Goal: Task Accomplishment & Management: Manage account settings

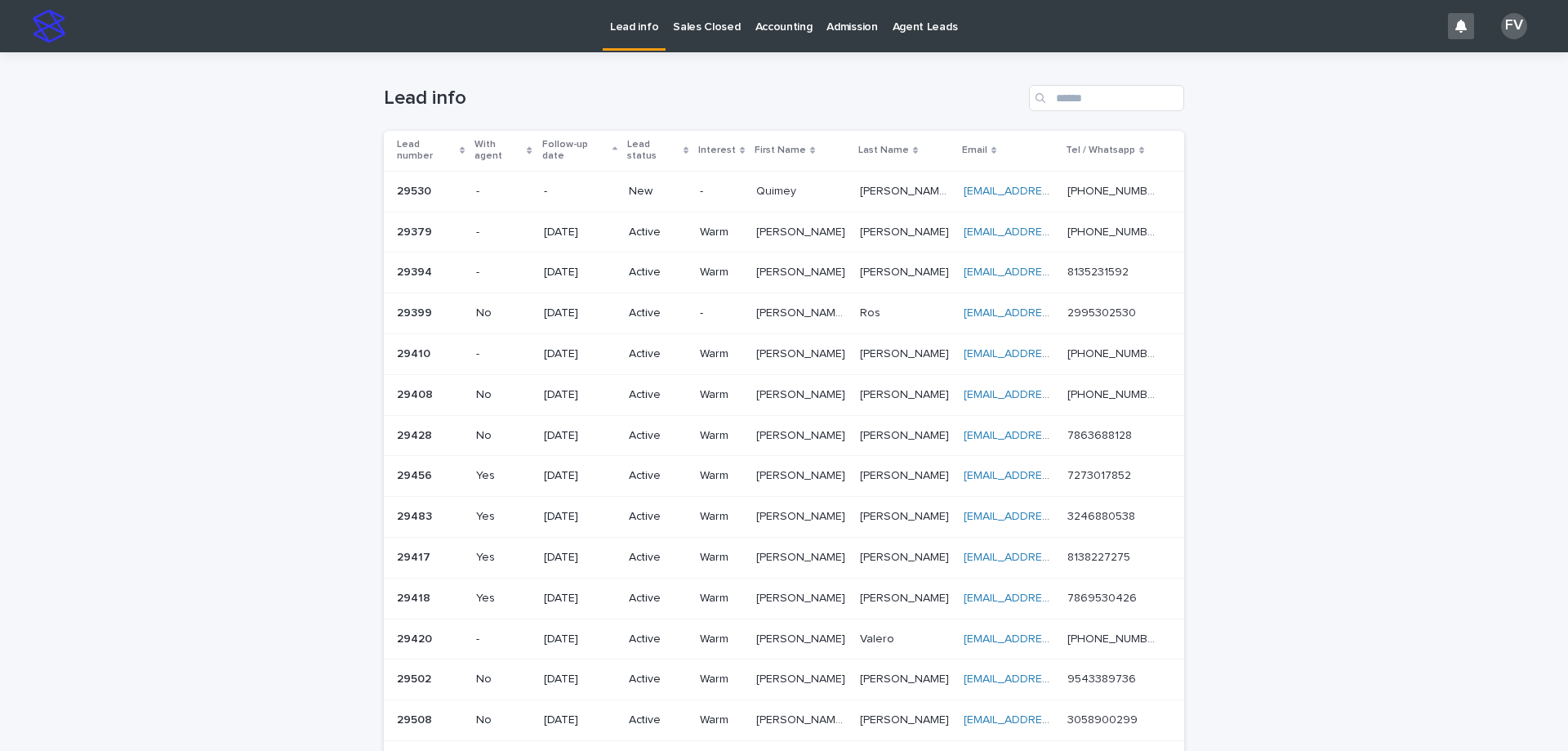
click at [665, 185] on p "New" at bounding box center [658, 191] width 58 height 14
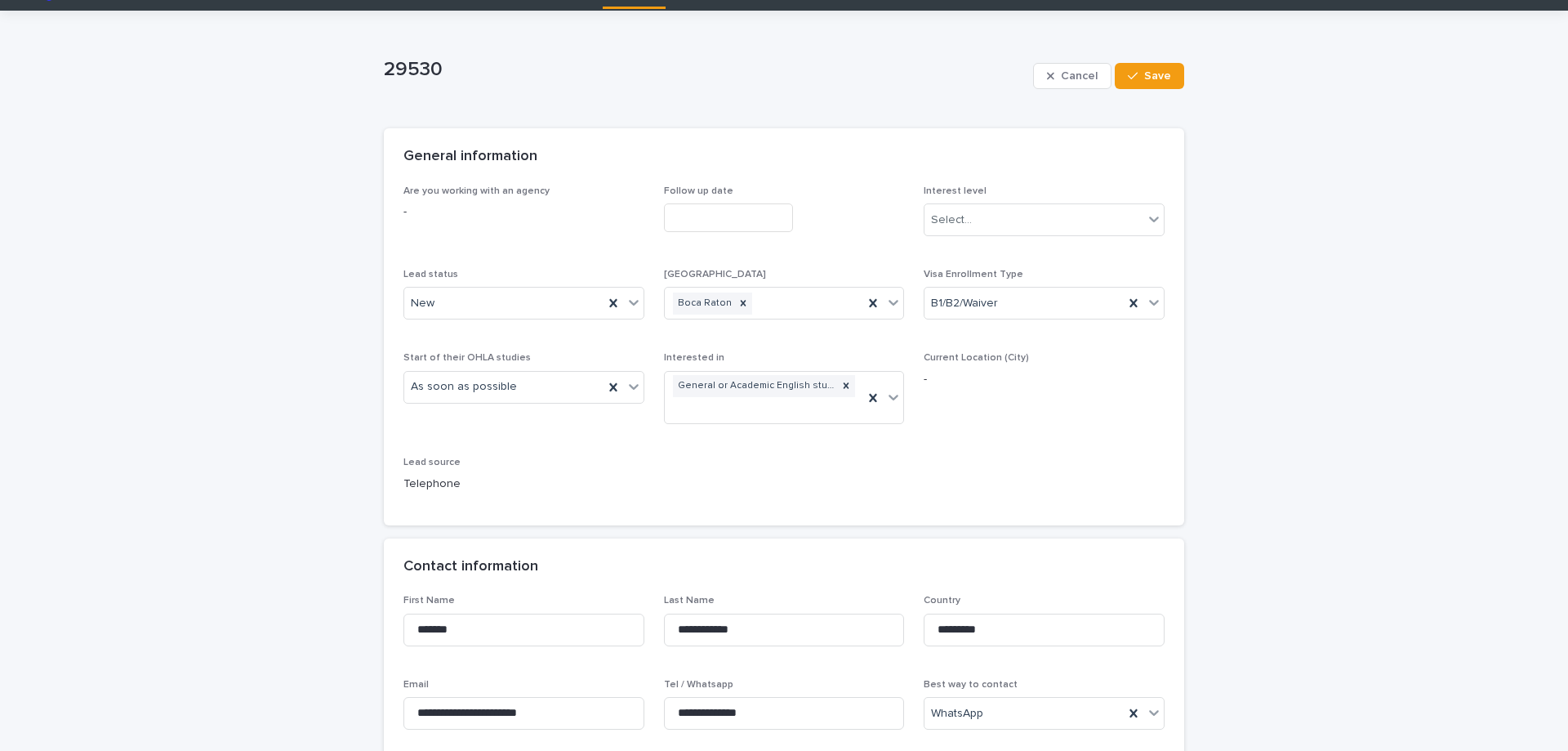
scroll to position [82, 0]
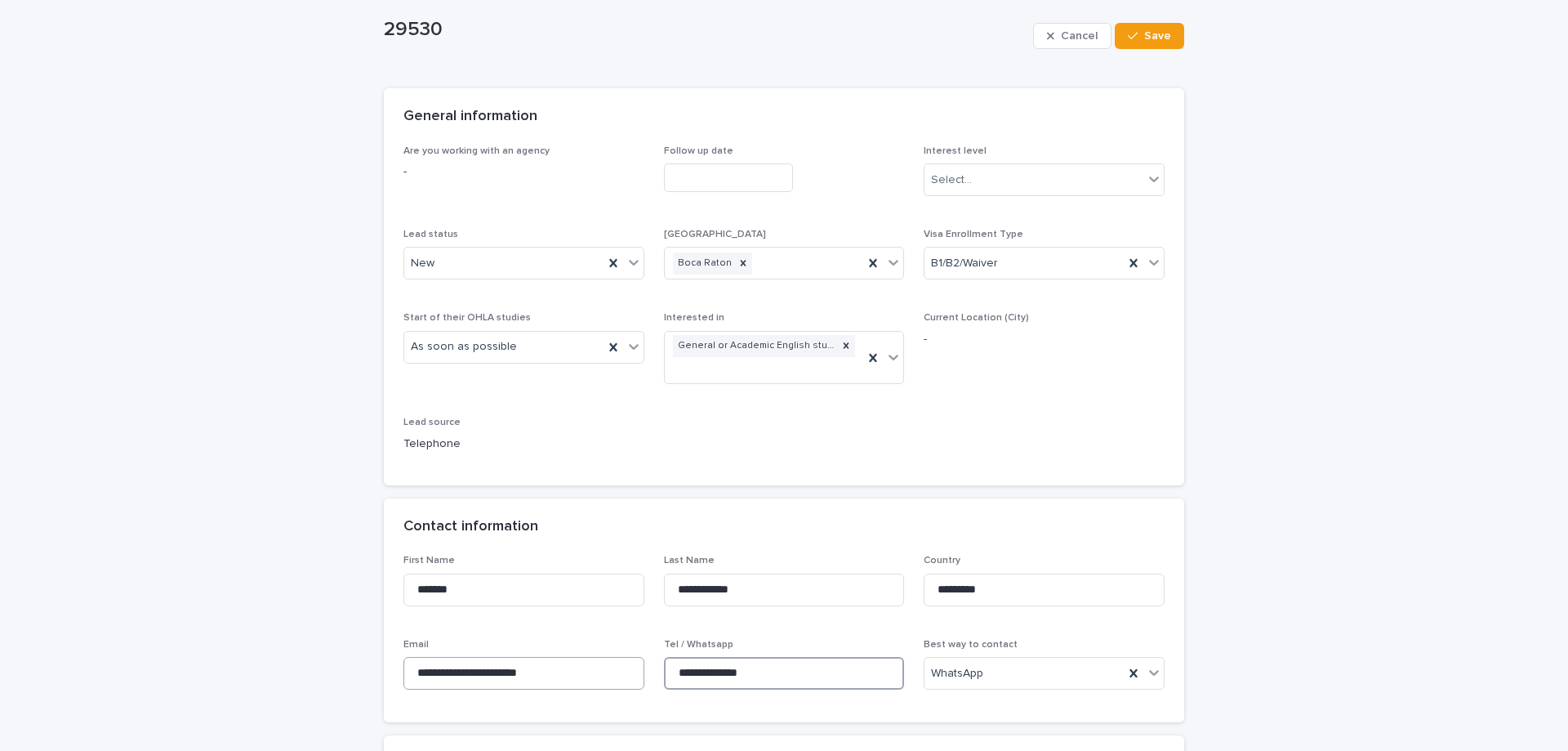
drag, startPoint x: 774, startPoint y: 674, endPoint x: 622, endPoint y: 664, distance: 152.3
click at [622, 664] on div "**********" at bounding box center [784, 629] width 761 height 148
click at [437, 272] on div "New" at bounding box center [503, 263] width 200 height 27
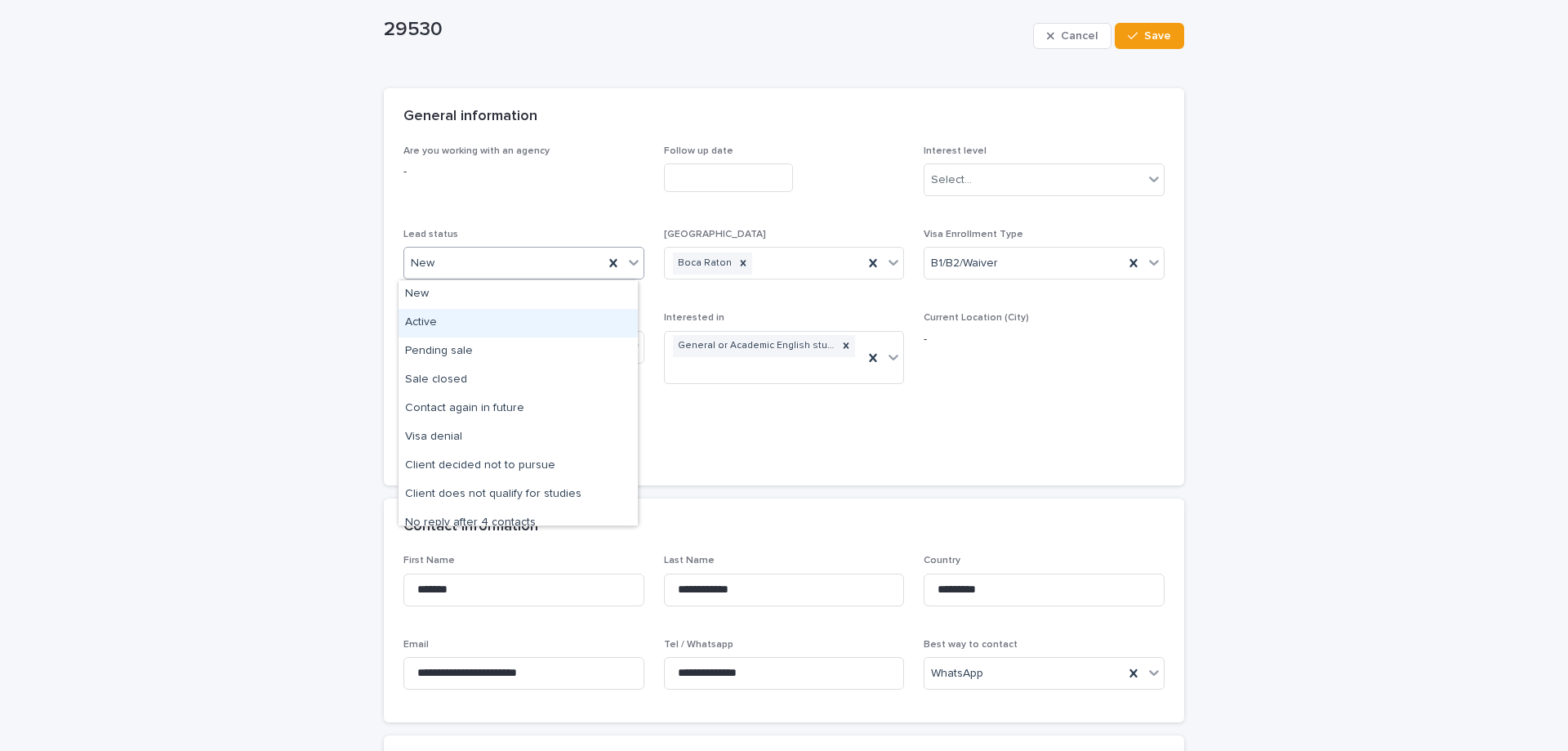
click at [445, 327] on div "Active" at bounding box center [517, 323] width 239 height 28
click at [721, 174] on input "text" at bounding box center [728, 177] width 129 height 28
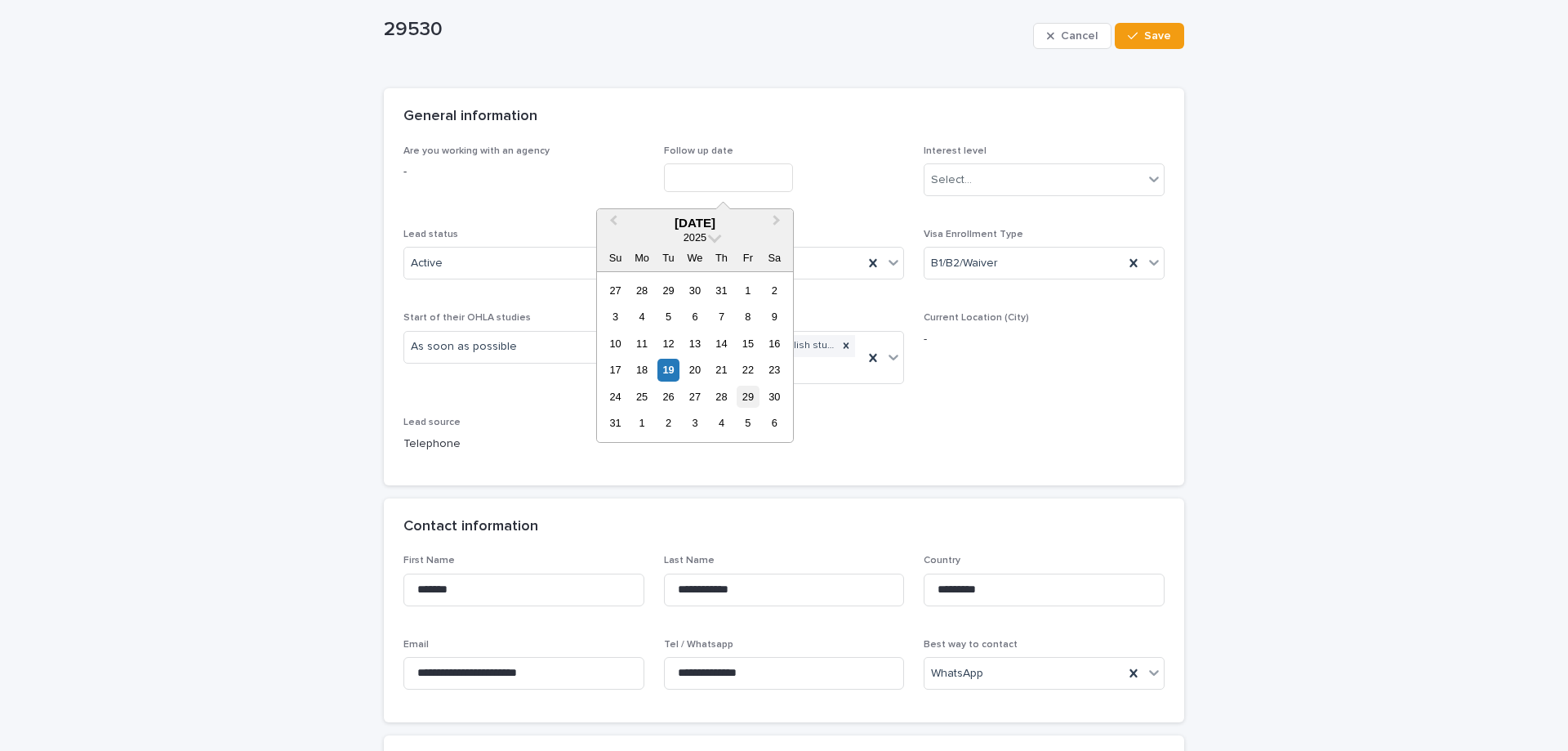
click at [750, 397] on div "29" at bounding box center [748, 397] width 22 height 23
type input "**********"
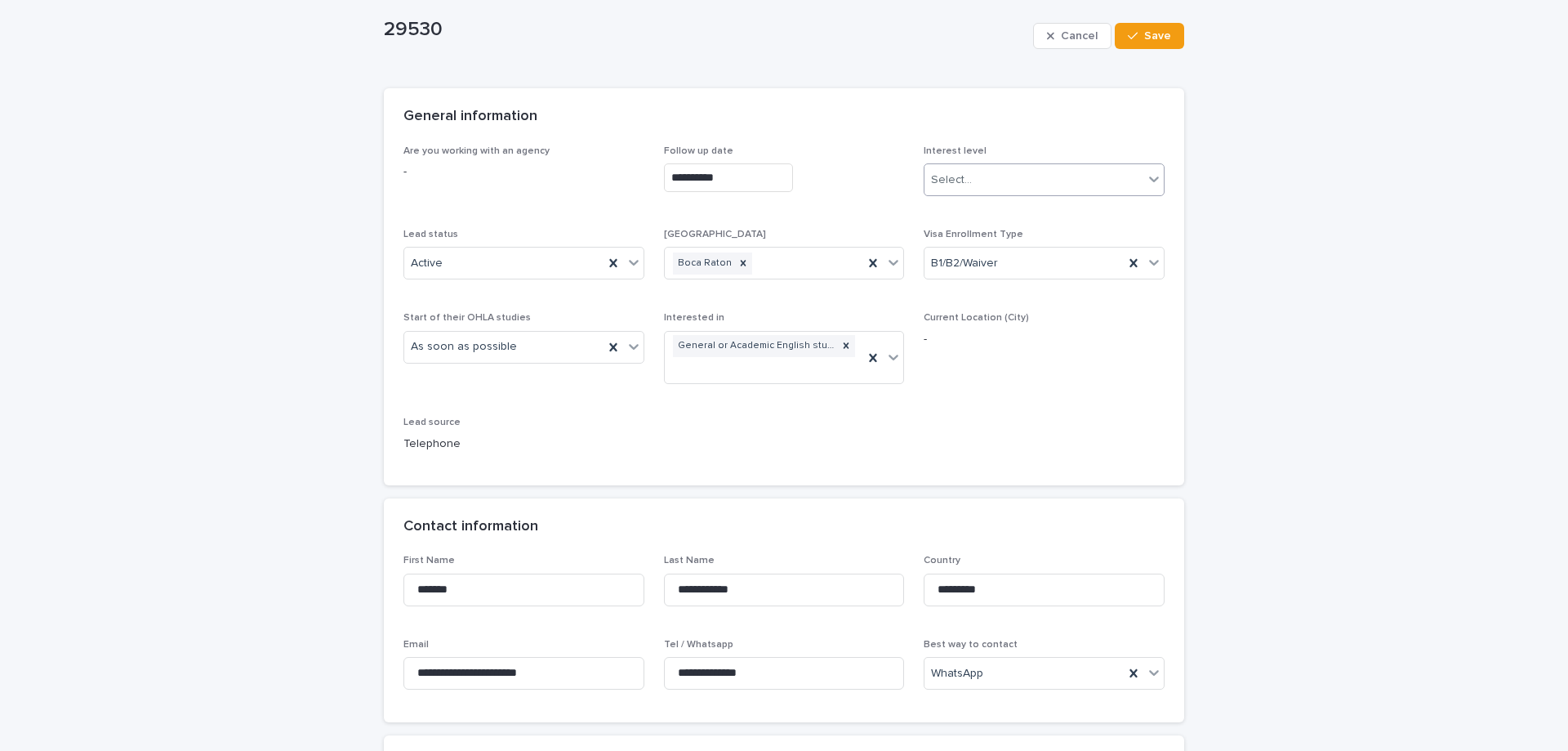
click at [943, 169] on div "Select..." at bounding box center [1034, 180] width 219 height 27
click at [952, 233] on div "Warm" at bounding box center [1038, 239] width 239 height 28
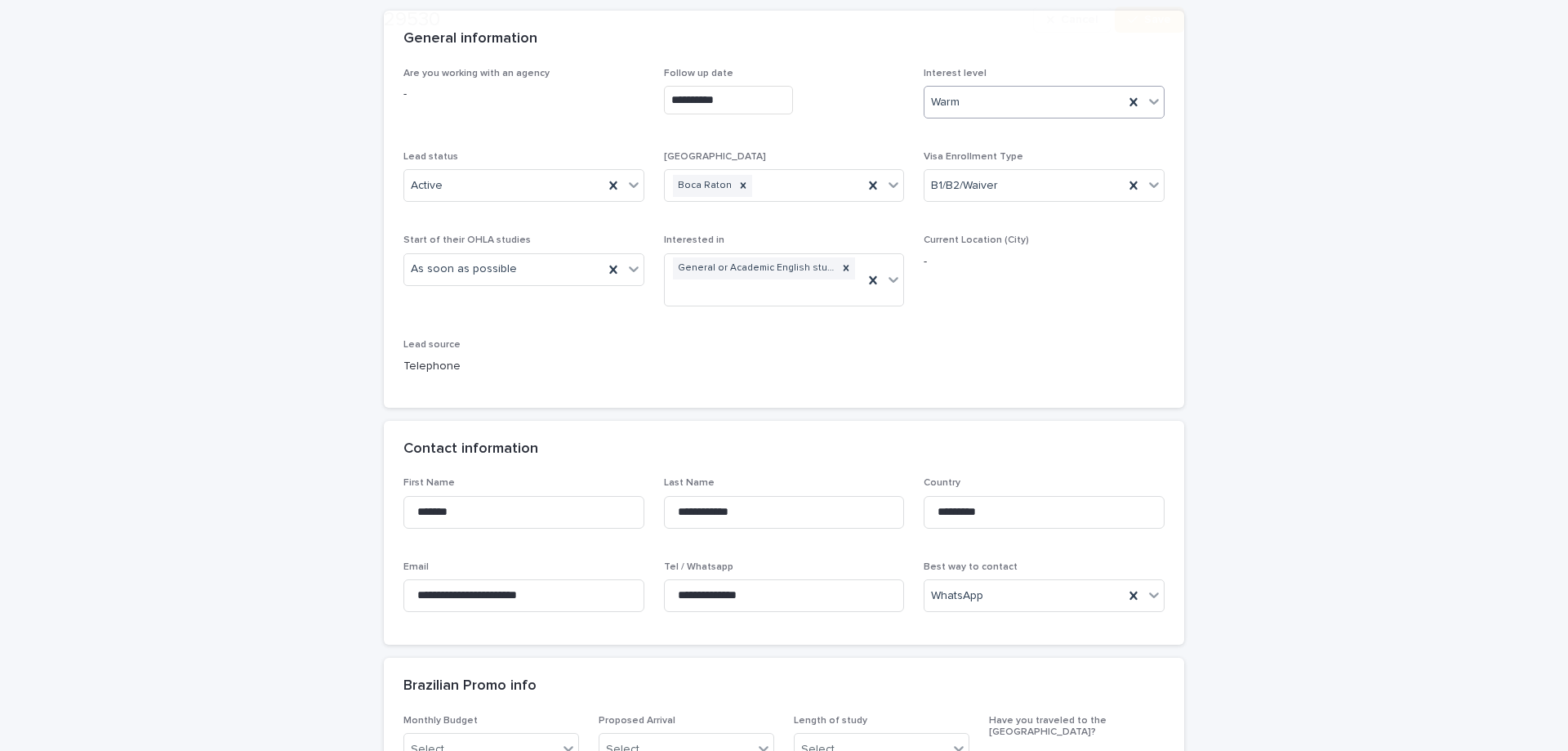
scroll to position [245, 0]
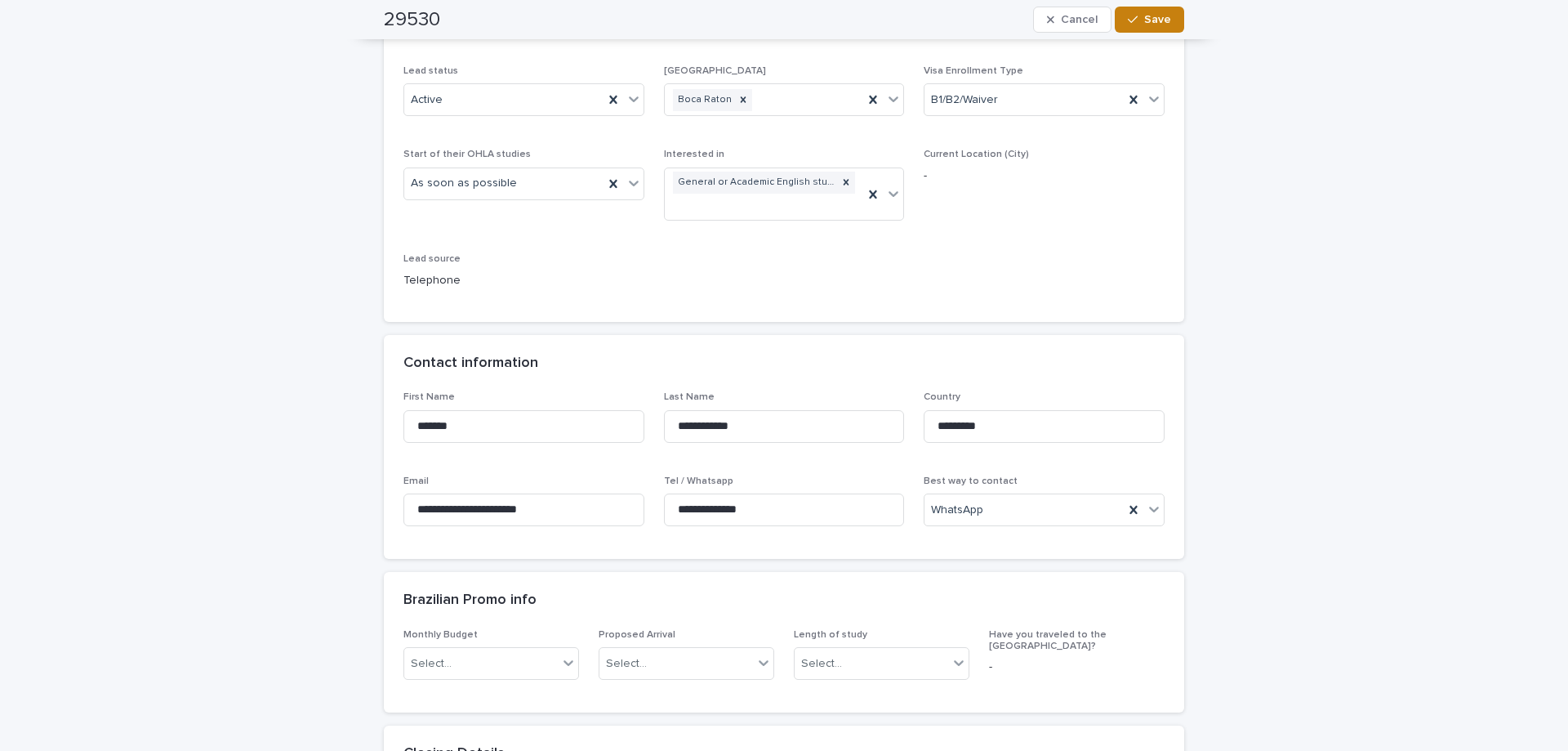
click at [1168, 16] on button "Save" at bounding box center [1149, 20] width 69 height 26
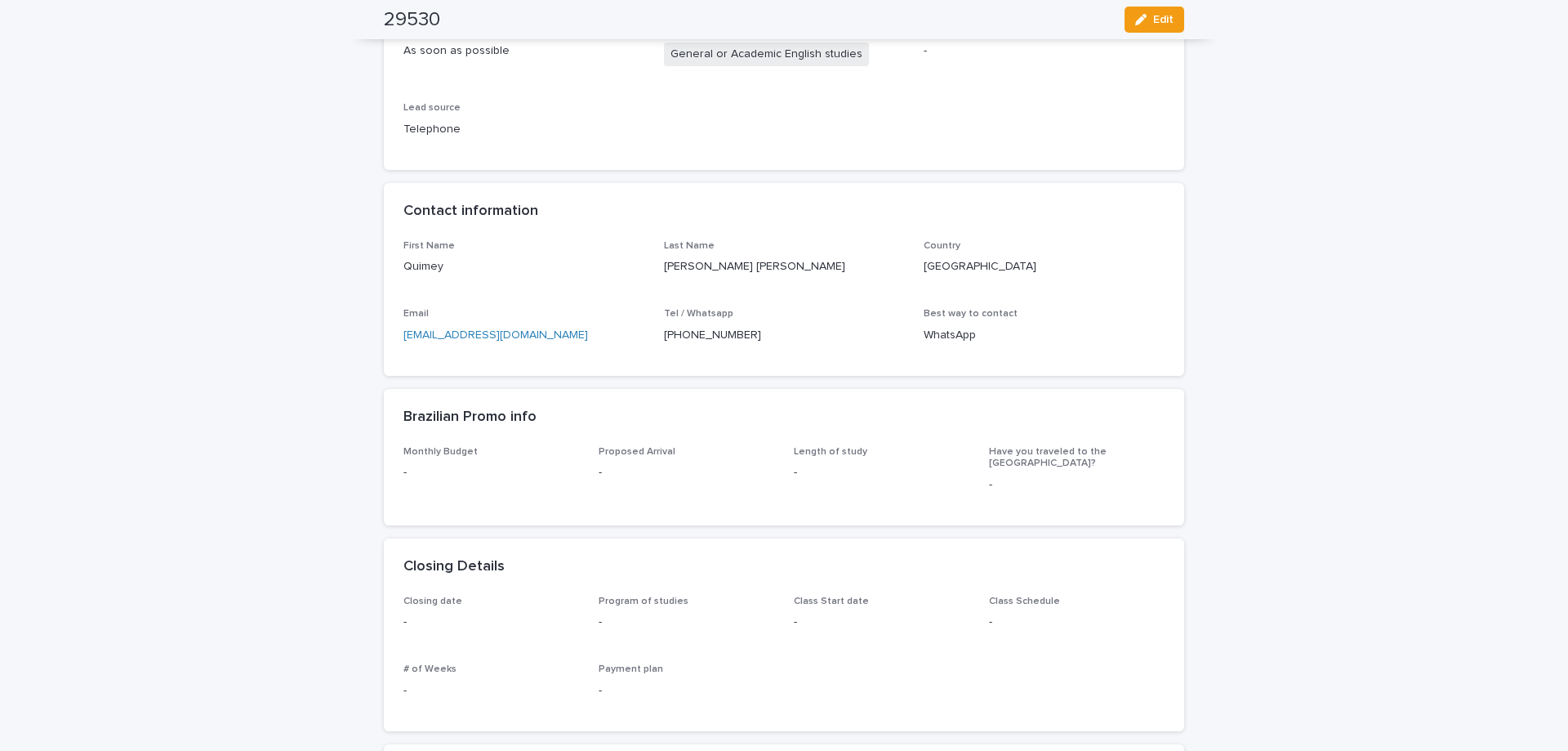
scroll to position [0, 0]
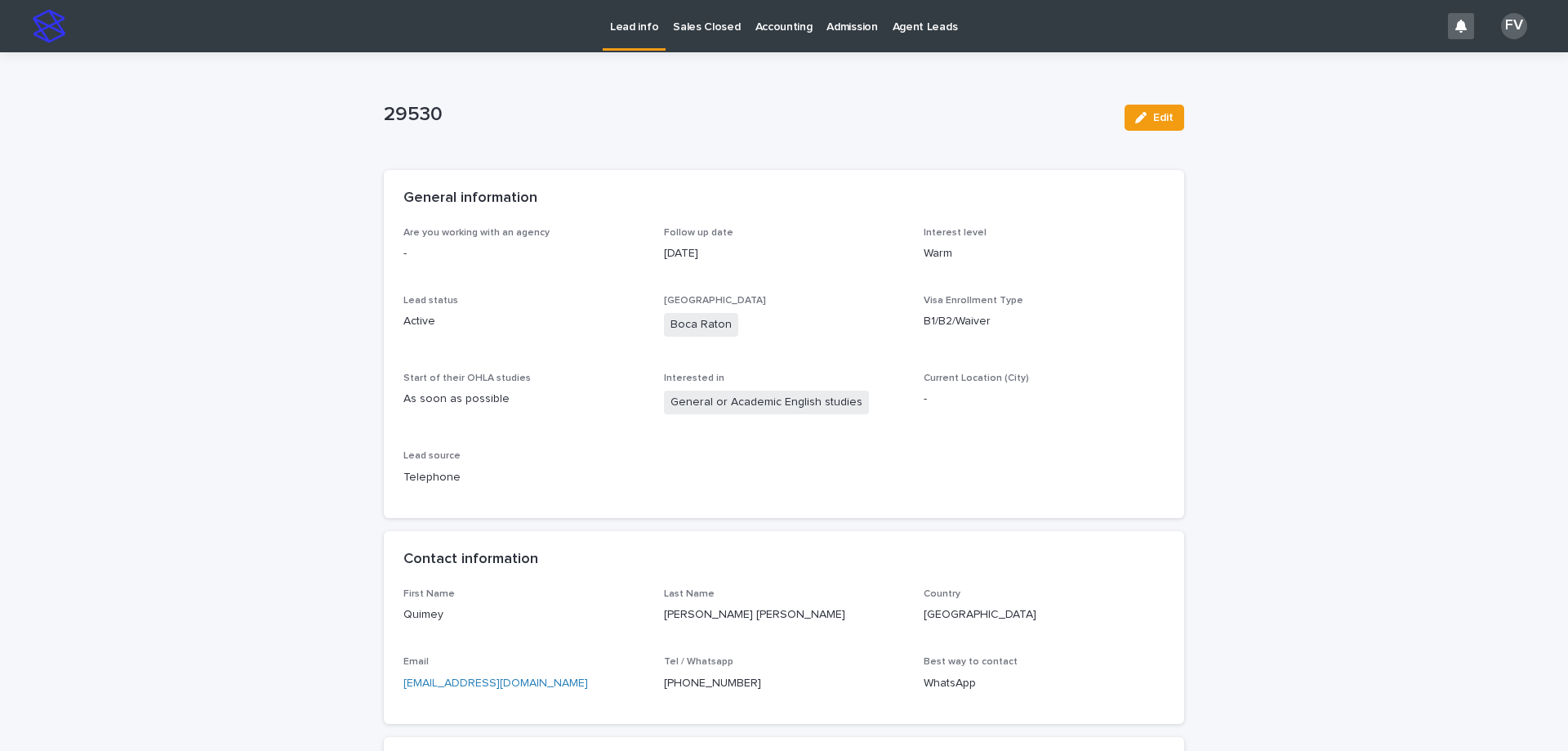
click at [635, 23] on p "Lead info" at bounding box center [634, 17] width 48 height 35
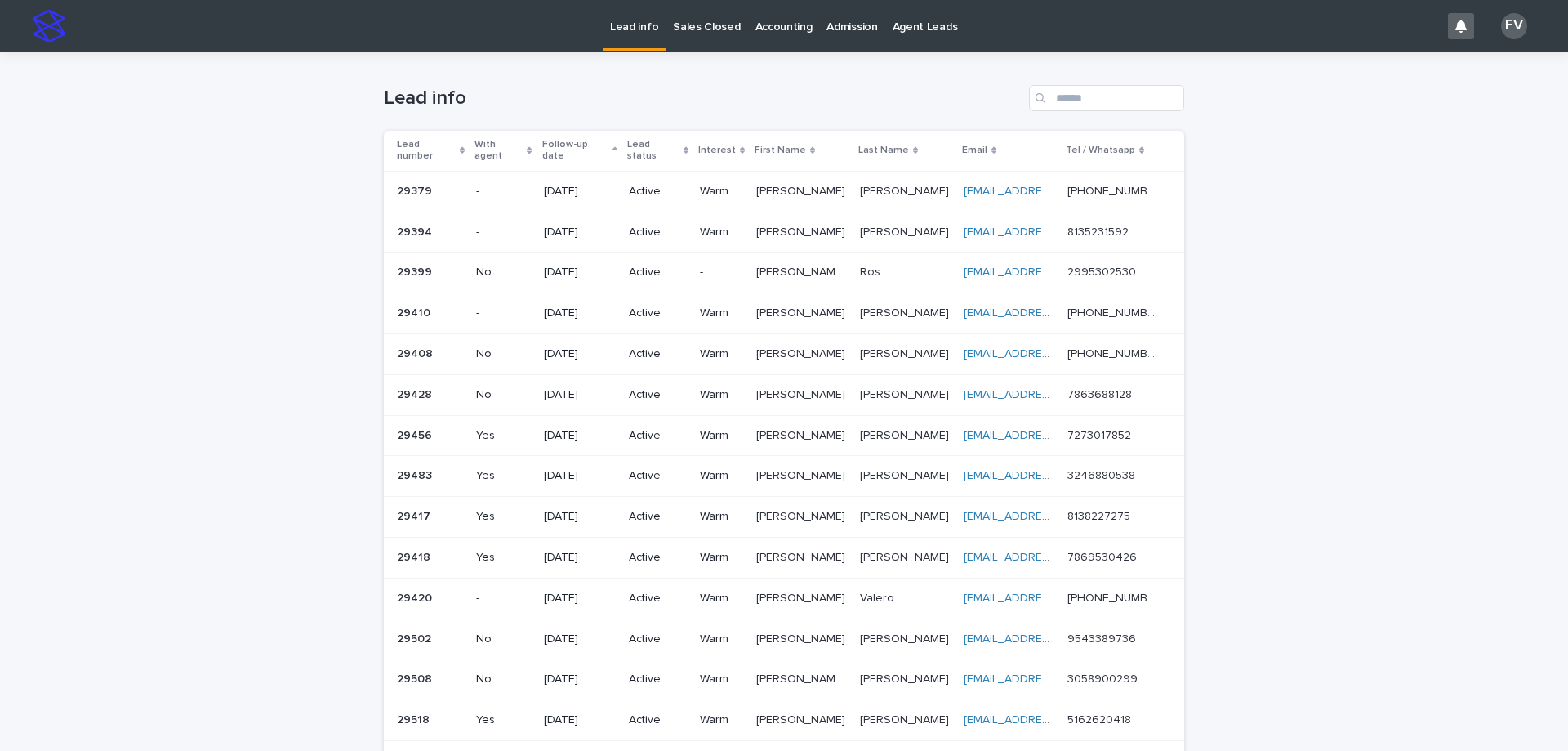
click at [786, 181] on p "[PERSON_NAME]" at bounding box center [802, 189] width 92 height 17
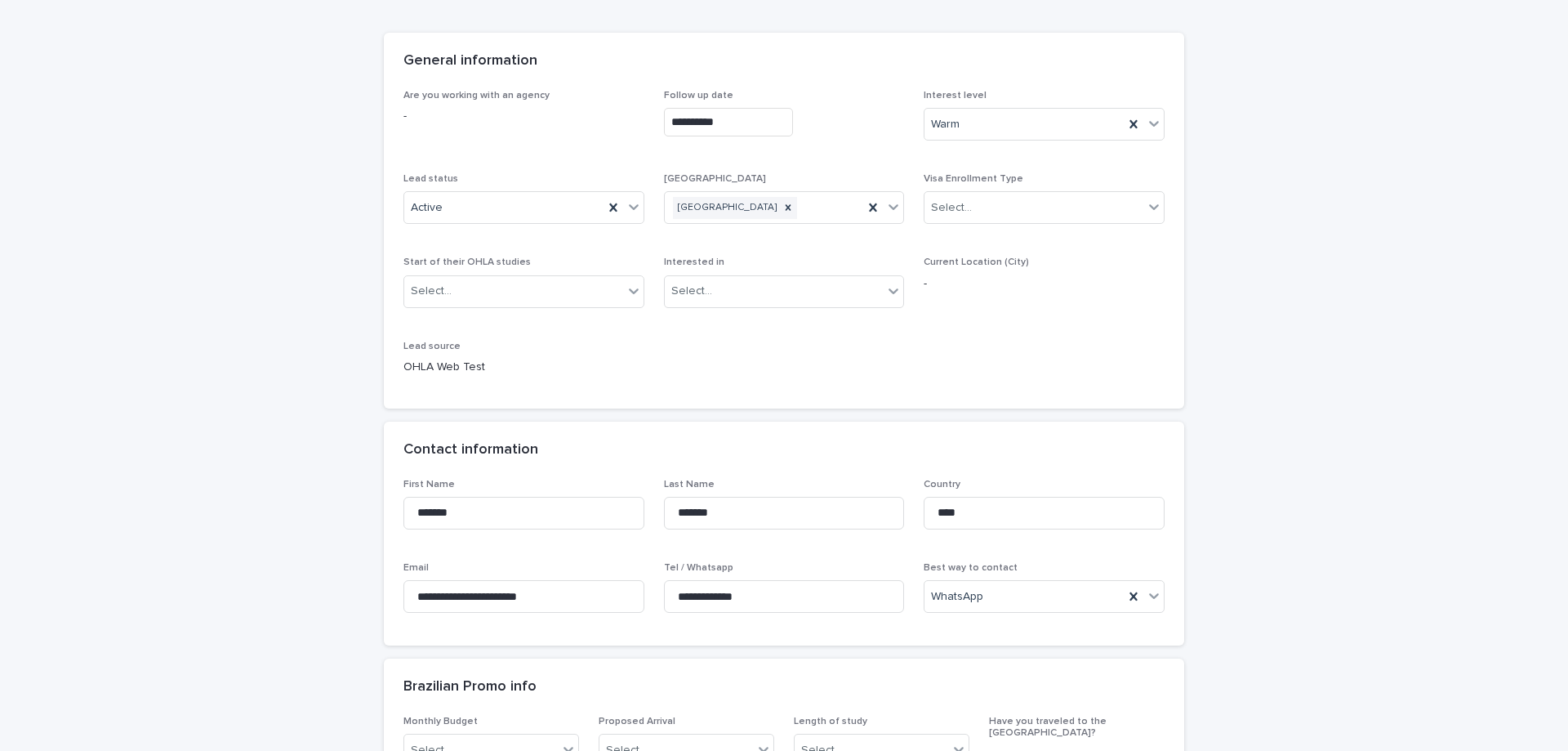
scroll to position [245, 0]
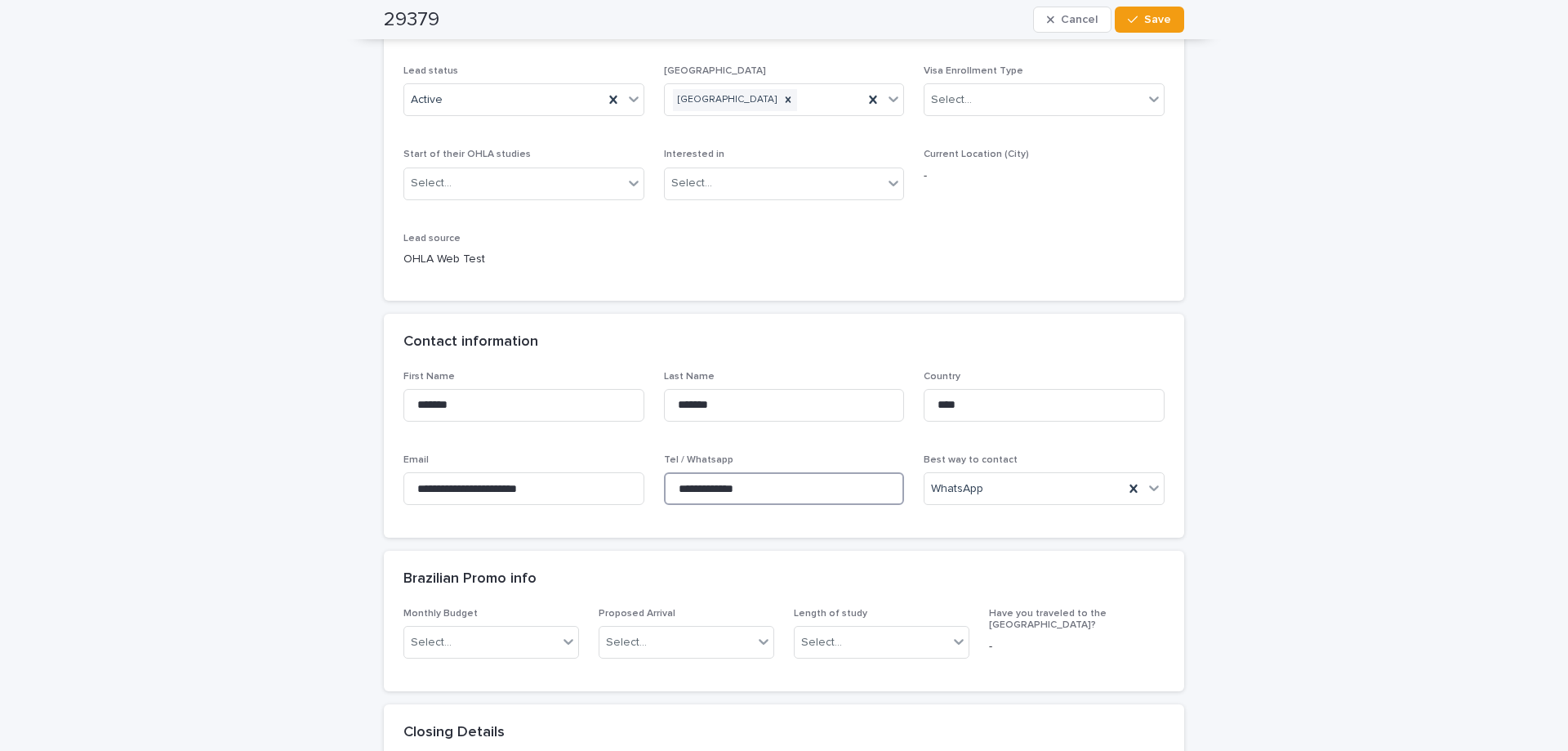
drag, startPoint x: 750, startPoint y: 491, endPoint x: 638, endPoint y: 488, distance: 112.0
click at [638, 488] on div "**********" at bounding box center [784, 445] width 761 height 148
click at [779, 472] on div "**********" at bounding box center [784, 486] width 241 height 64
click at [787, 497] on input "**********" at bounding box center [784, 488] width 241 height 33
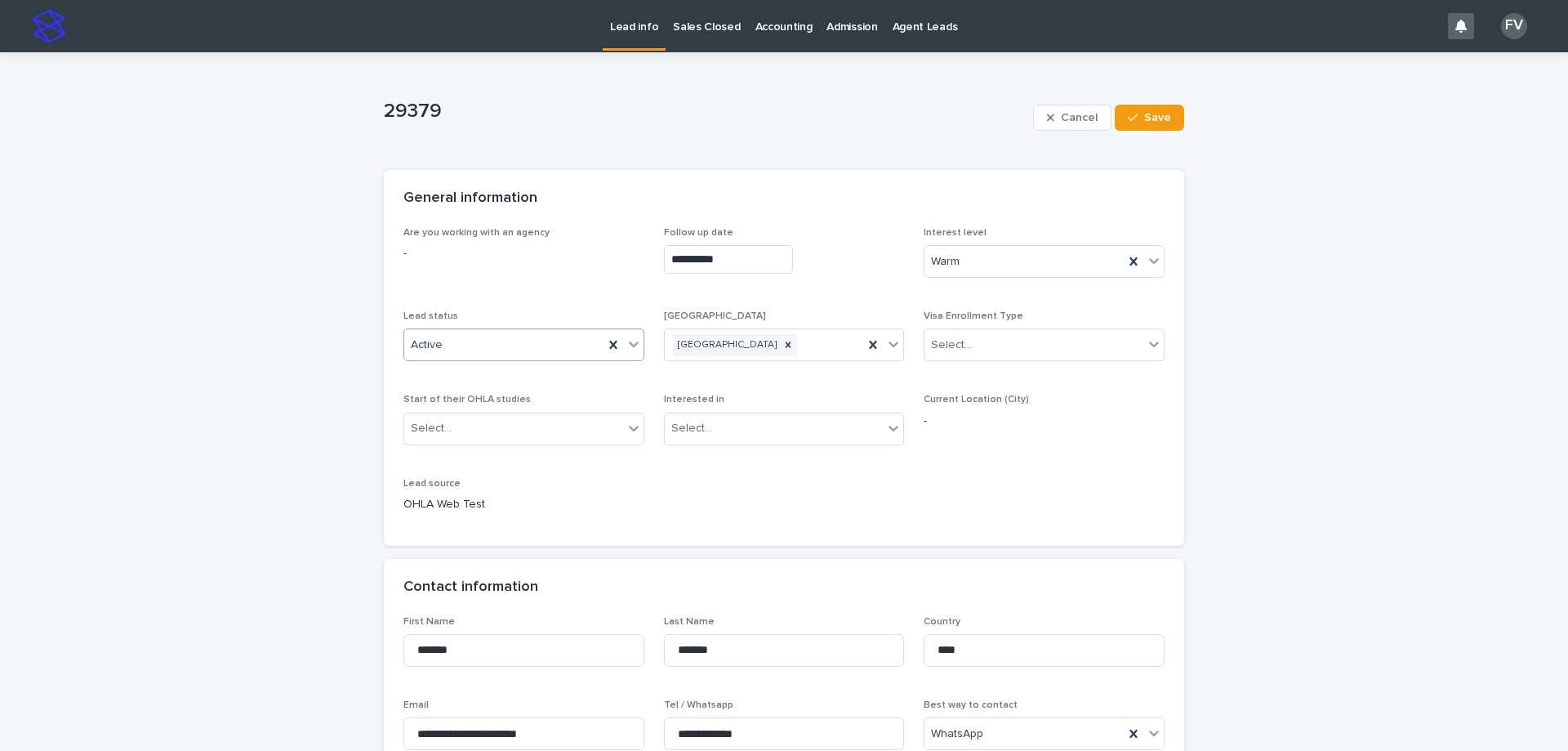
click at [486, 347] on div "Active" at bounding box center [503, 345] width 200 height 27
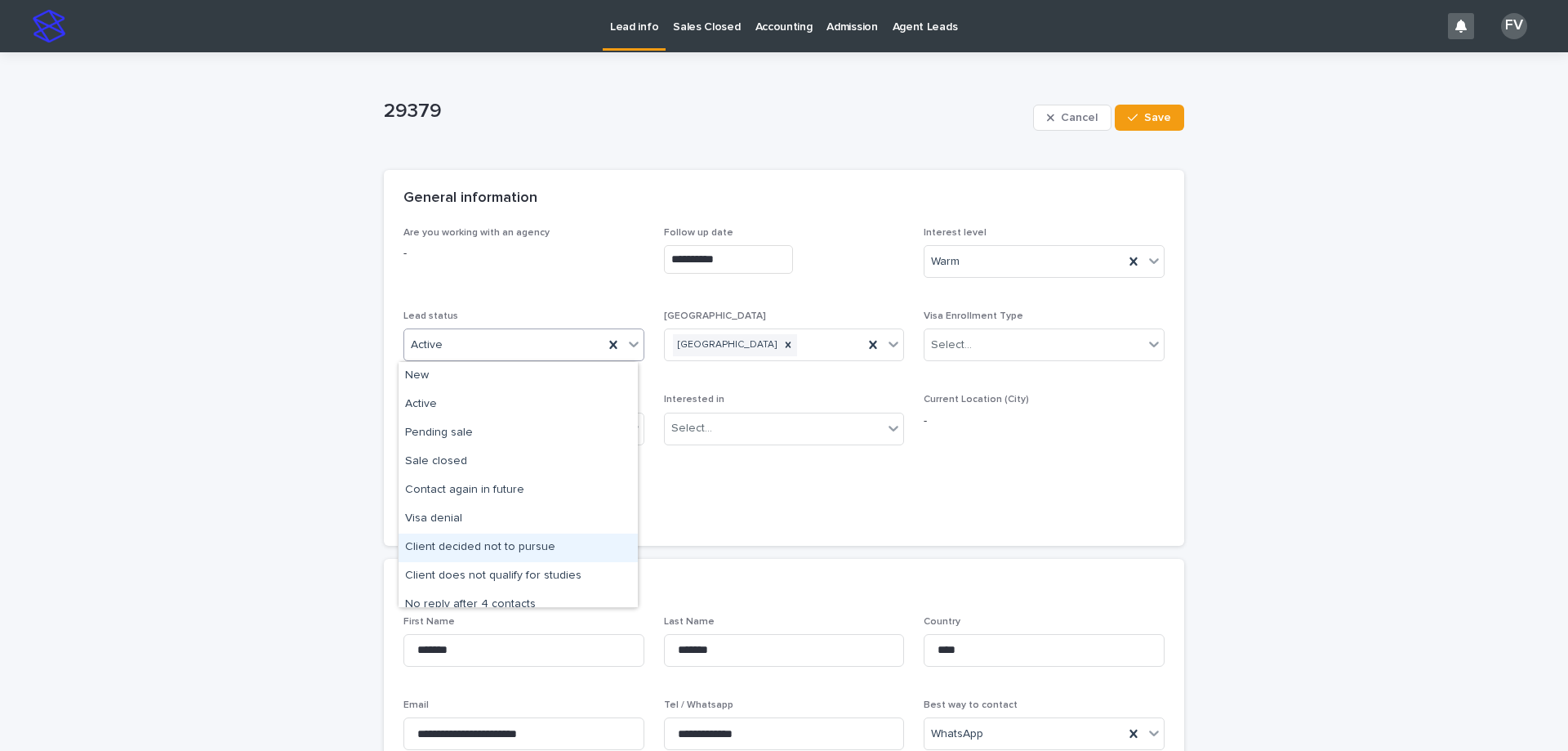
click at [547, 549] on div "Client decided not to pursue" at bounding box center [517, 548] width 239 height 28
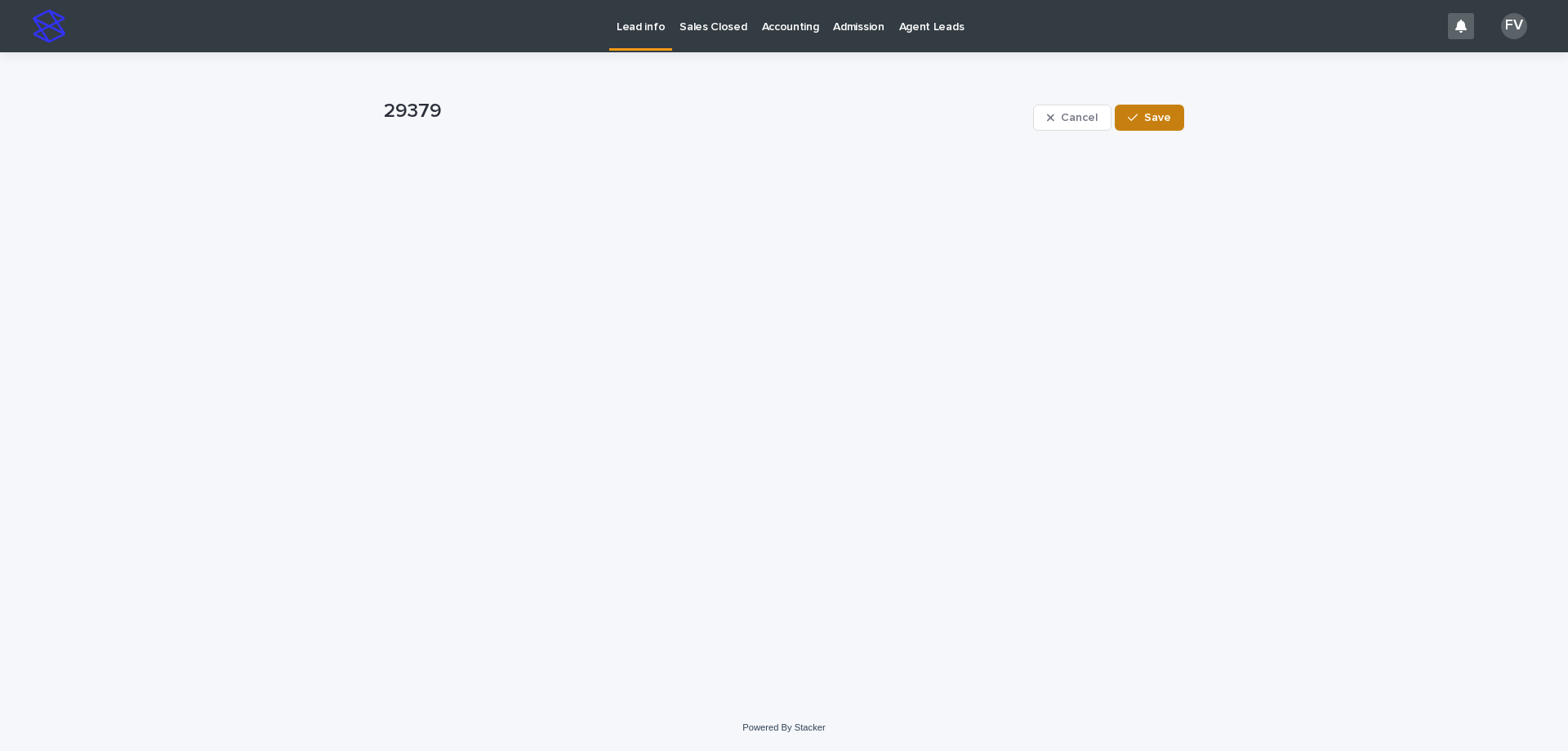
click at [1153, 126] on button "Save" at bounding box center [1149, 118] width 69 height 26
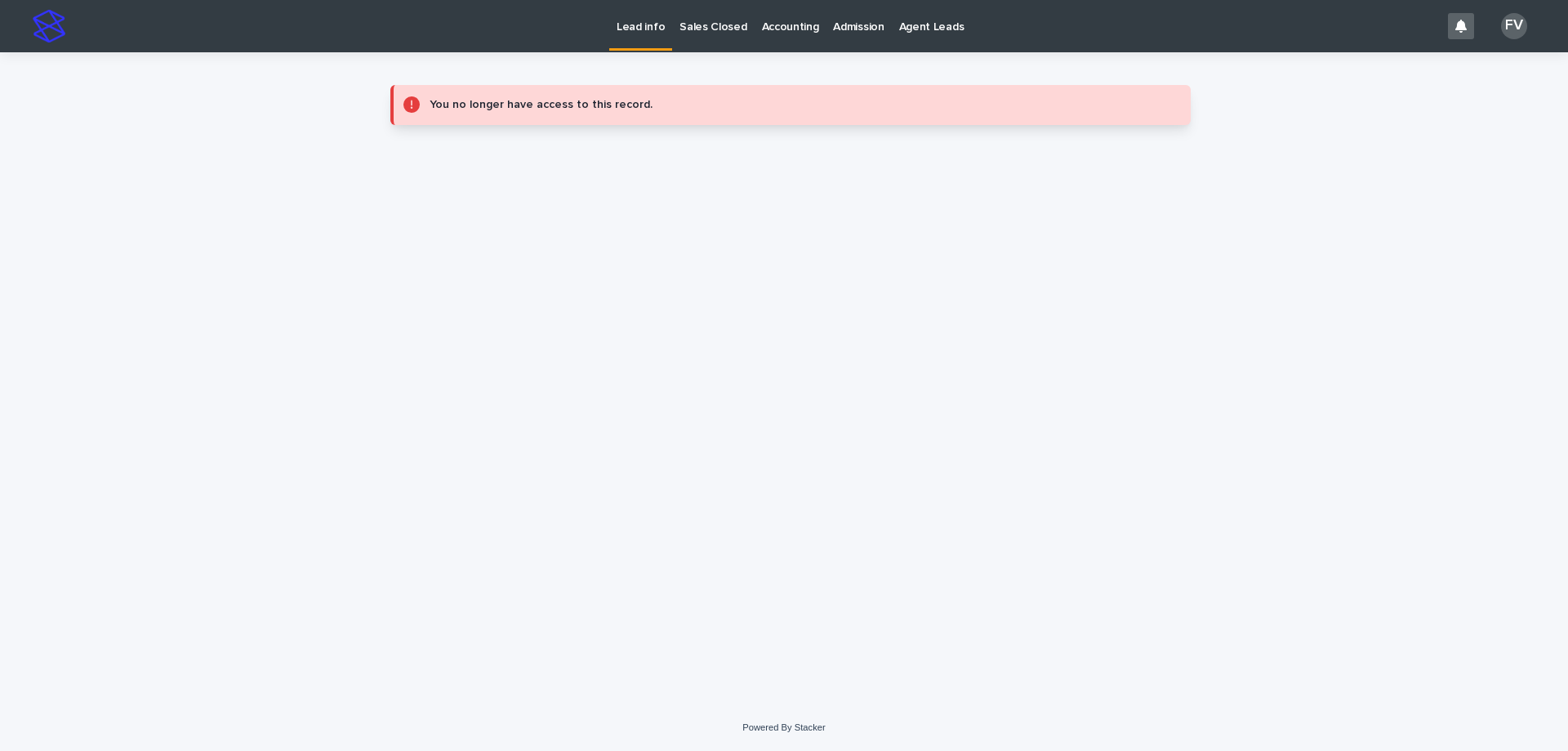
click at [631, 25] on p "Lead info" at bounding box center [640, 17] width 48 height 35
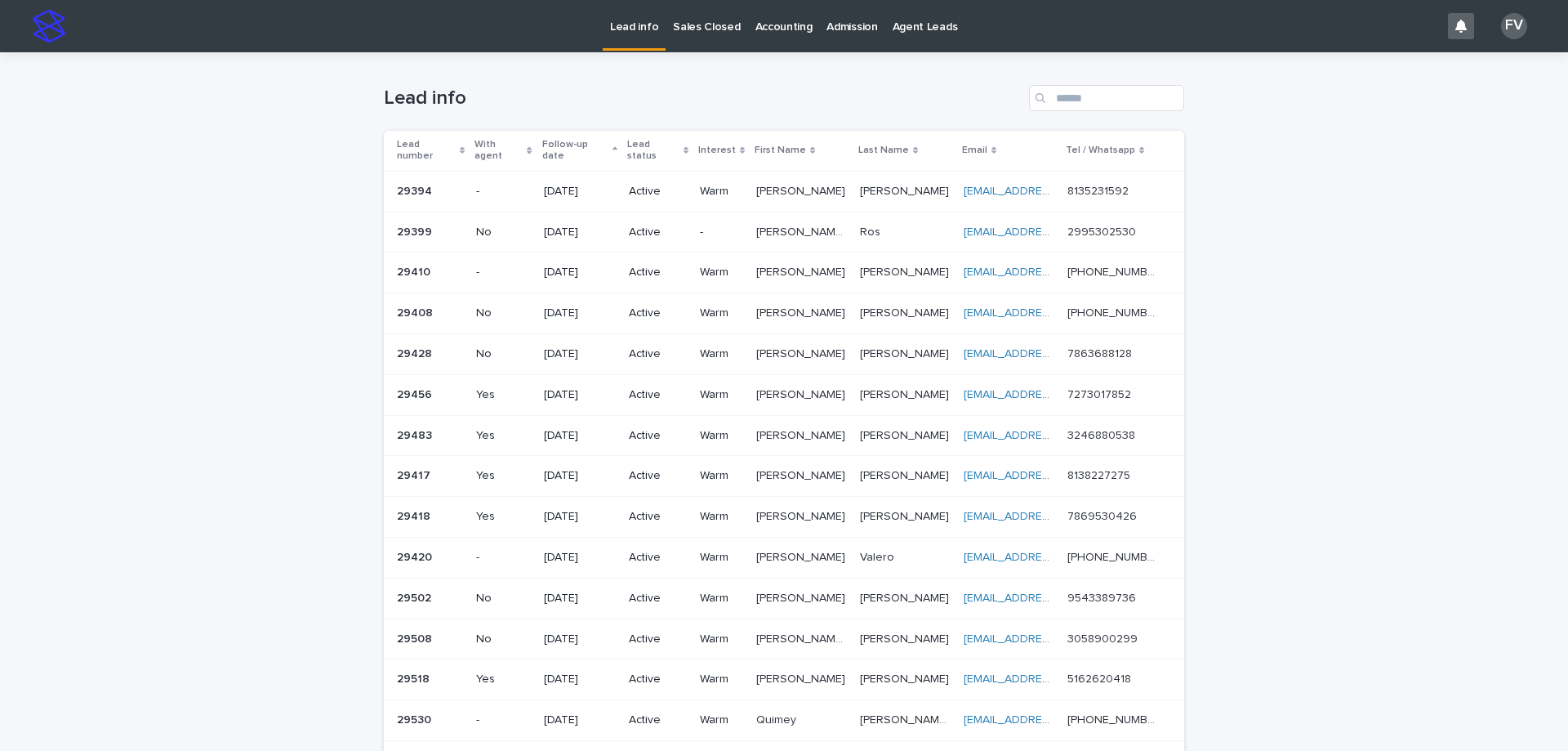
click at [790, 181] on p "[PERSON_NAME]" at bounding box center [802, 189] width 92 height 17
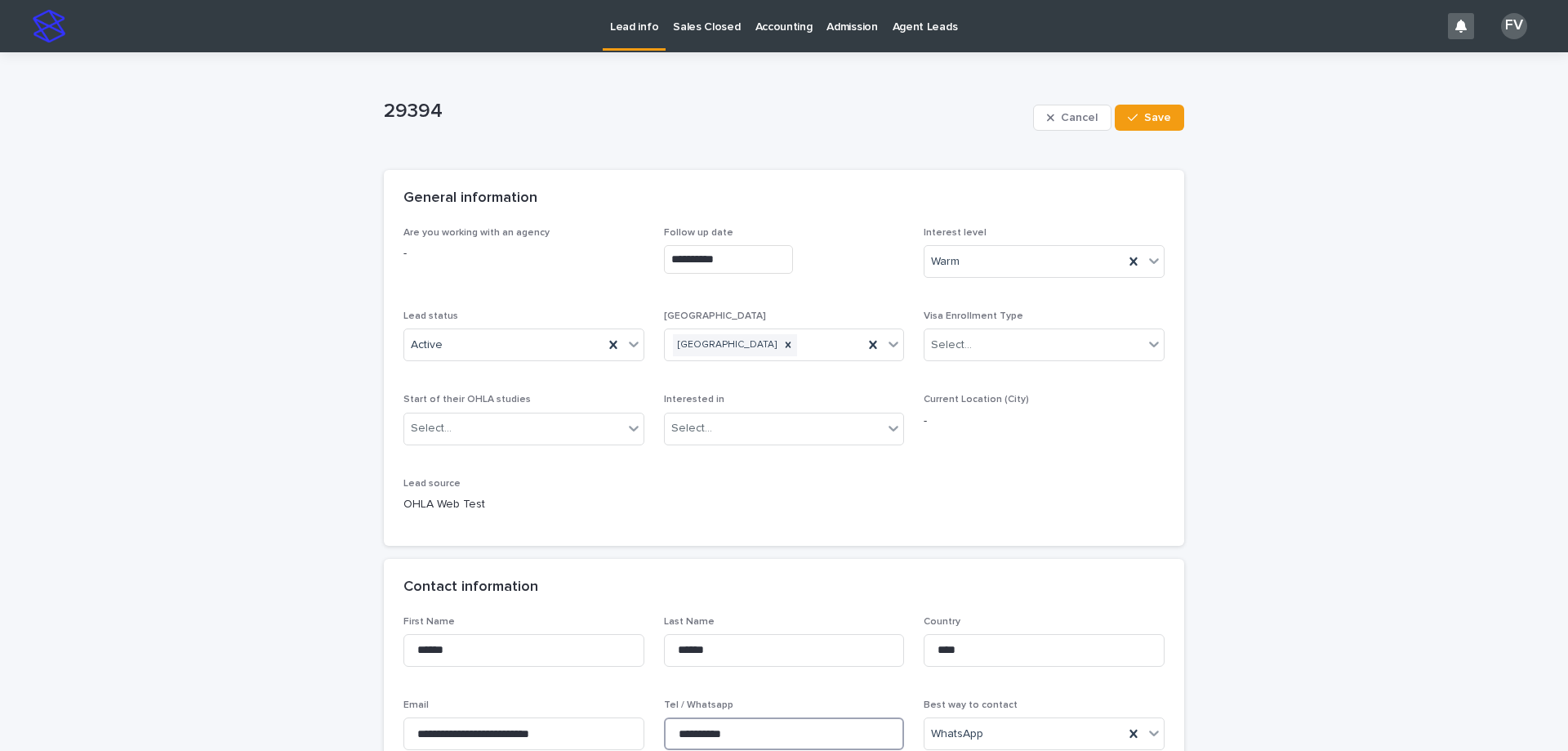
scroll to position [8, 0]
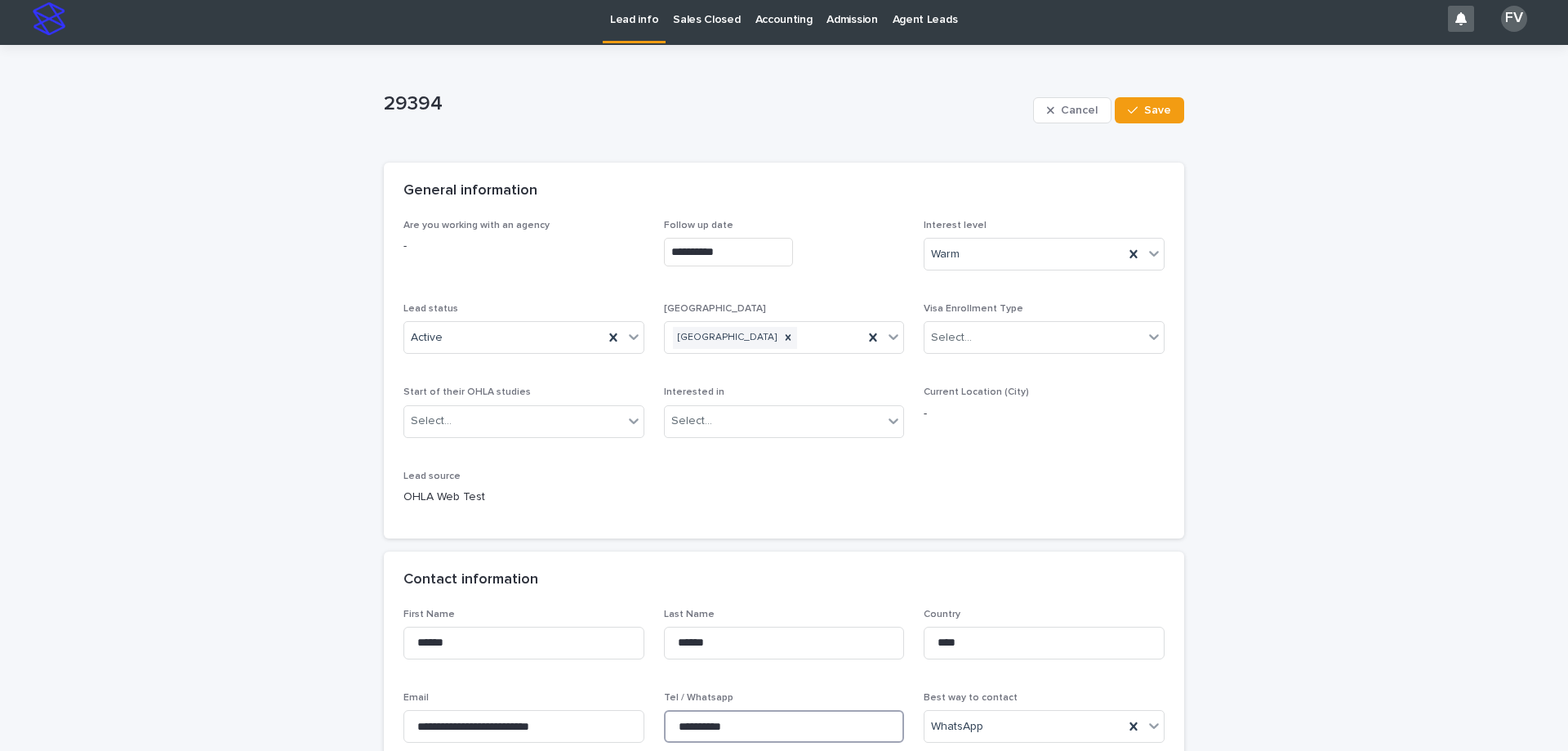
drag, startPoint x: 753, startPoint y: 740, endPoint x: 662, endPoint y: 732, distance: 91.4
click at [664, 732] on input "**********" at bounding box center [784, 726] width 241 height 33
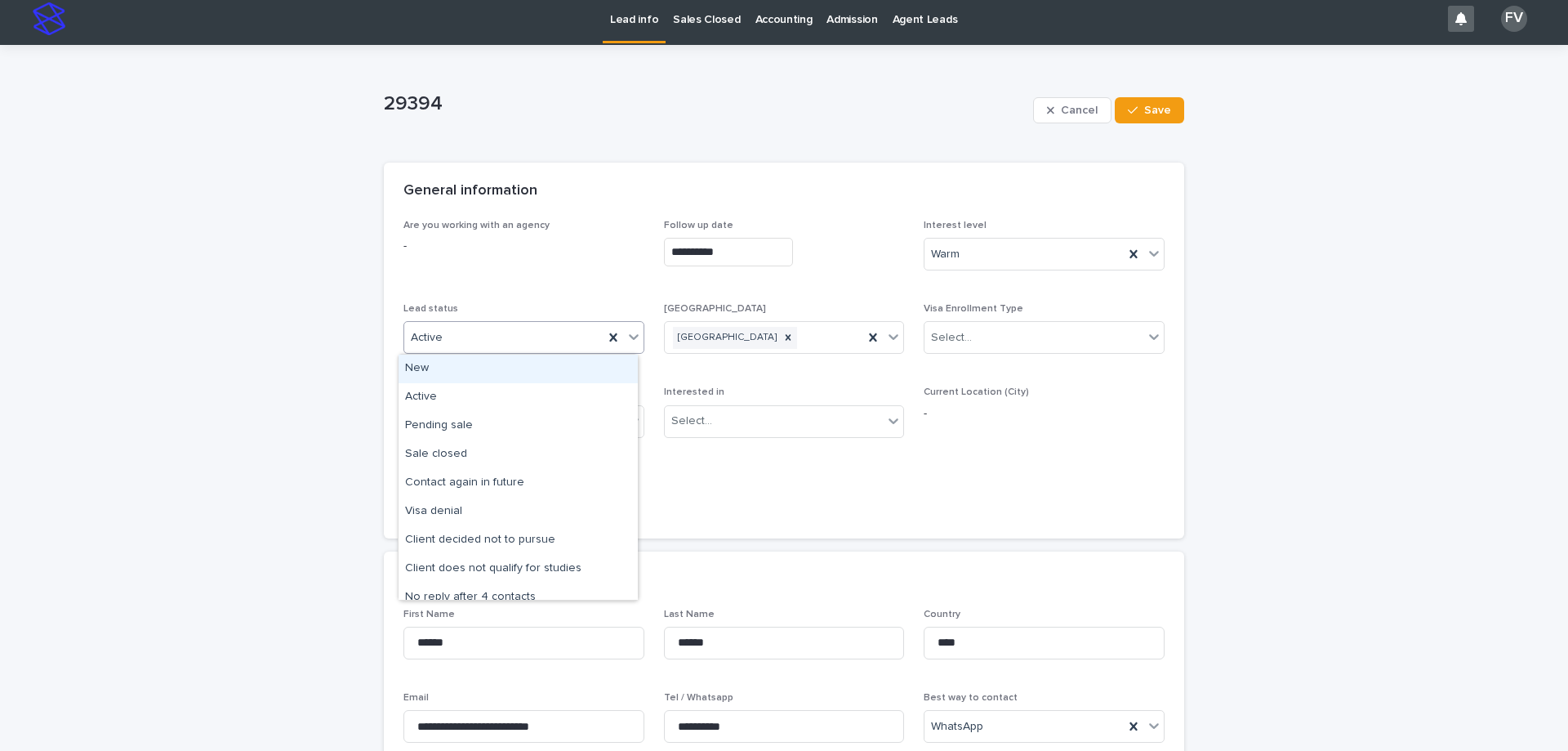
click at [514, 350] on div "Active" at bounding box center [503, 338] width 200 height 27
click at [522, 544] on div "Client decided not to pursue" at bounding box center [517, 540] width 239 height 28
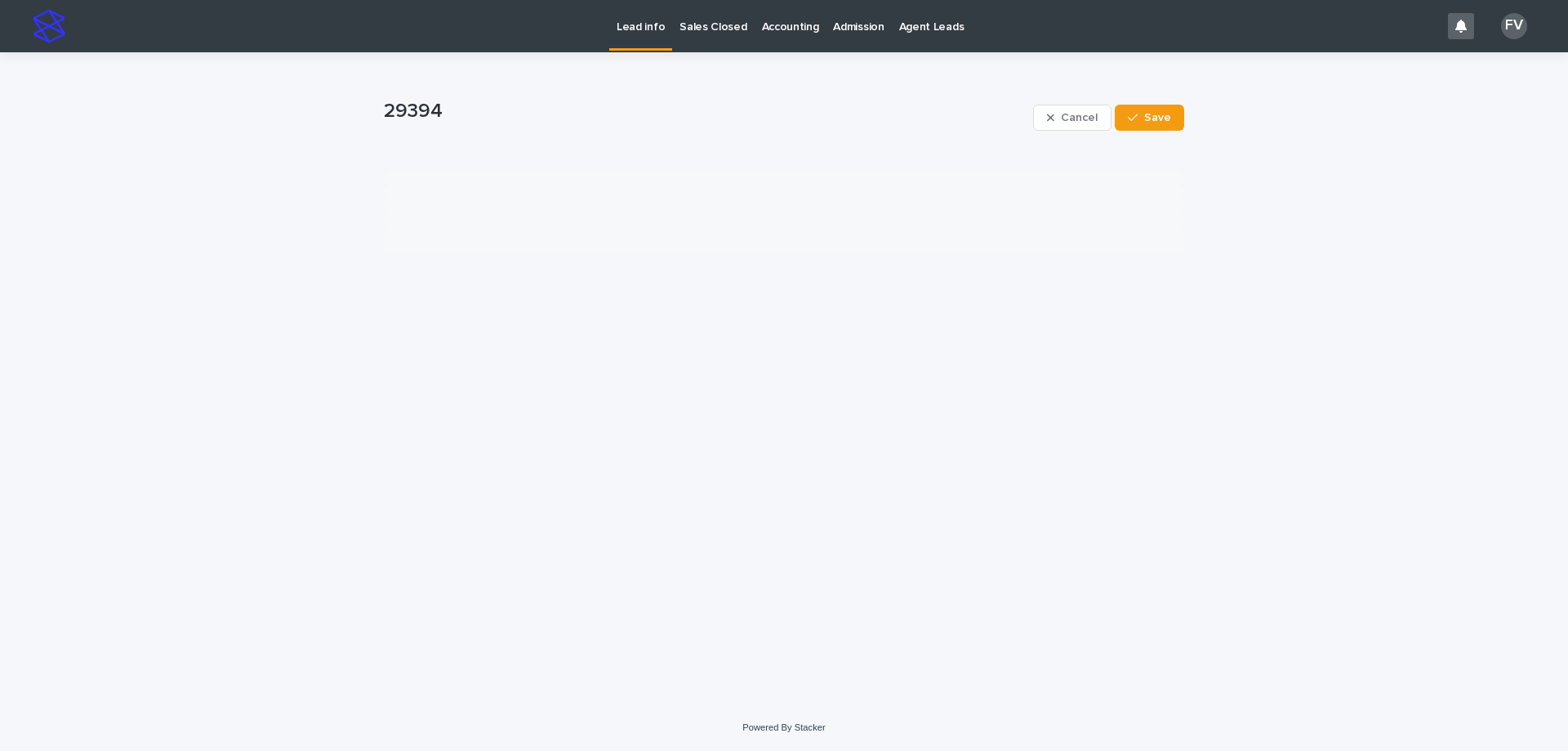
click at [1142, 101] on div "Cancel Save" at bounding box center [1108, 118] width 151 height 66
click at [1162, 128] on button "Save" at bounding box center [1149, 118] width 69 height 26
click at [643, 32] on p "Lead info" at bounding box center [640, 17] width 48 height 35
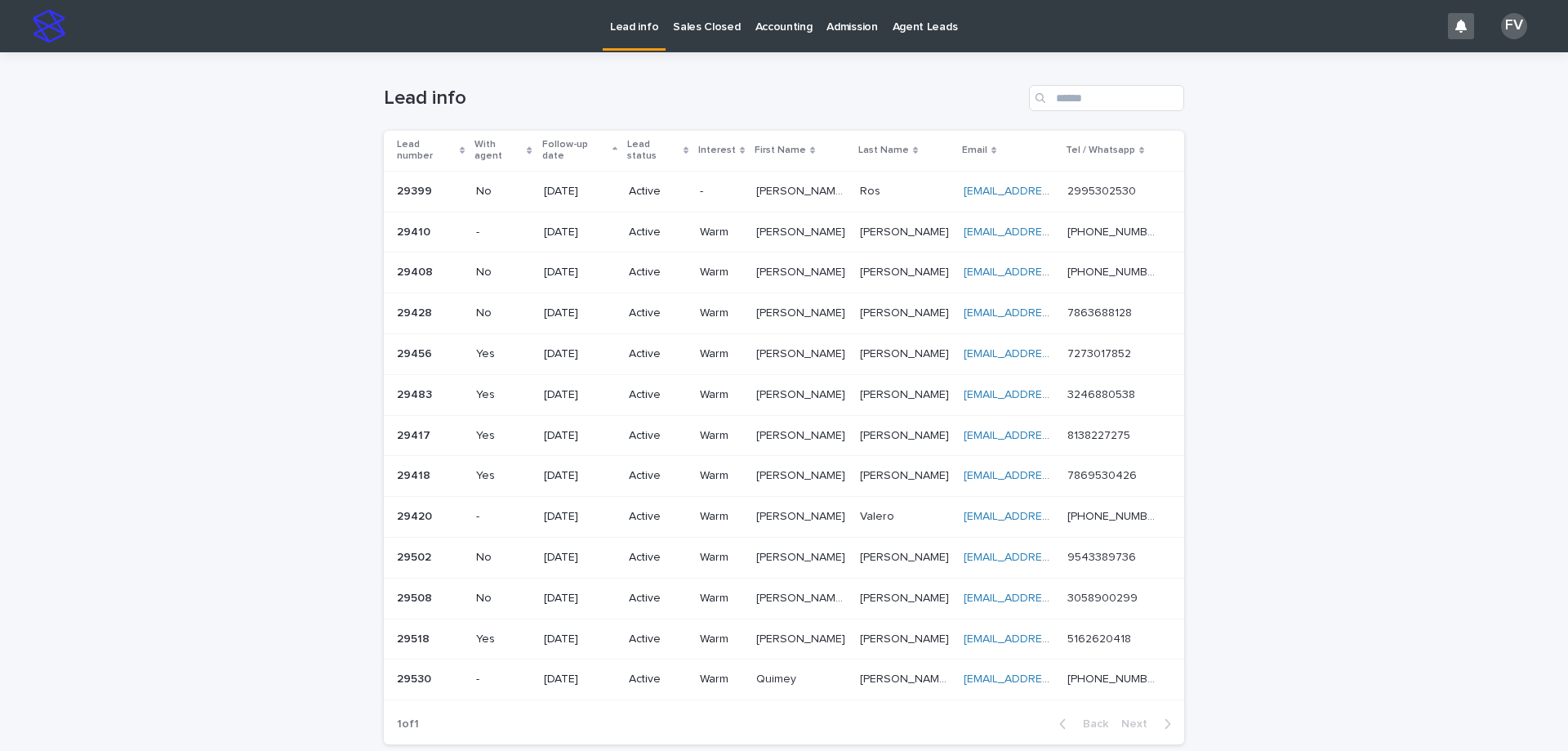
click at [780, 183] on p "[PERSON_NAME] [PERSON_NAME]" at bounding box center [803, 189] width 94 height 17
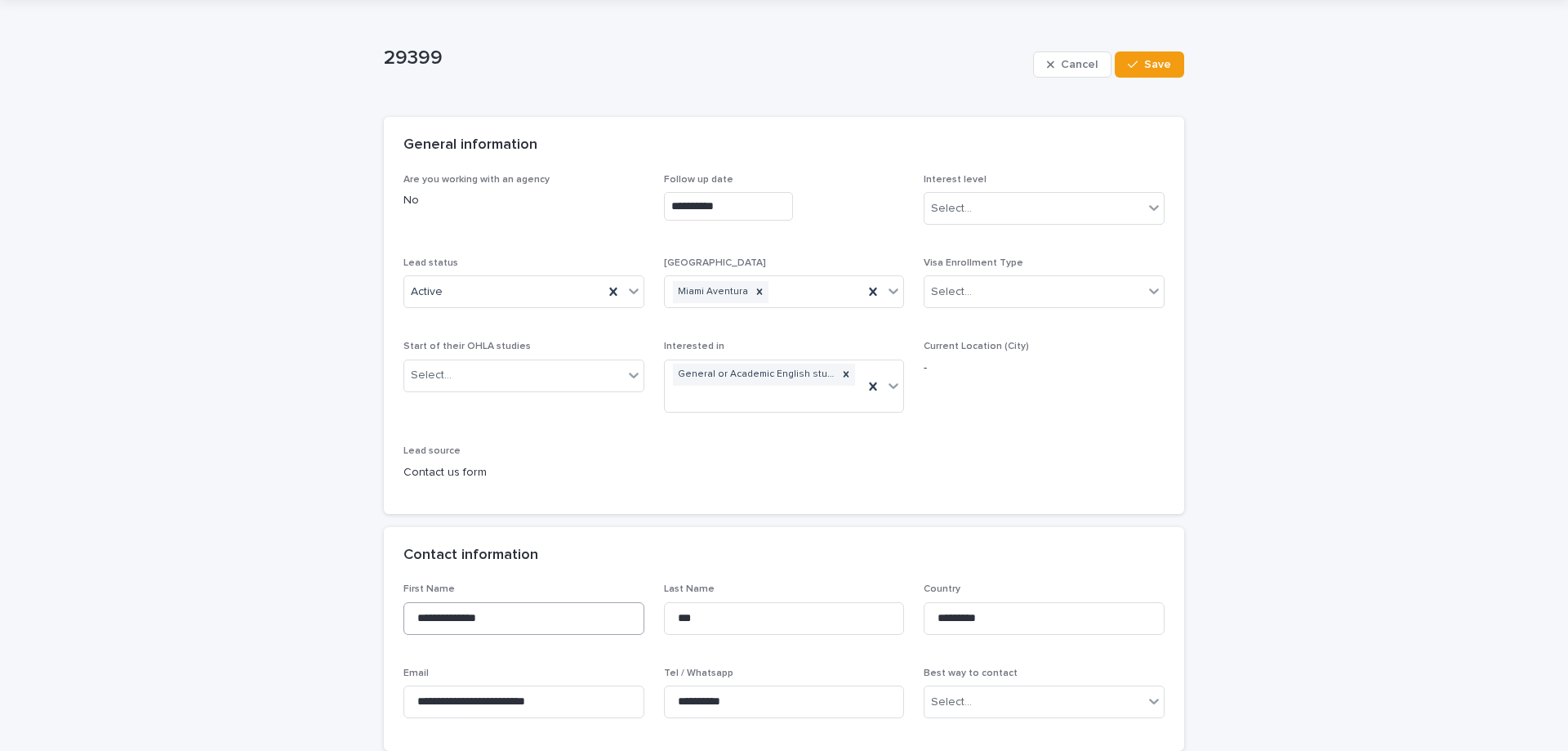
scroll to position [82, 0]
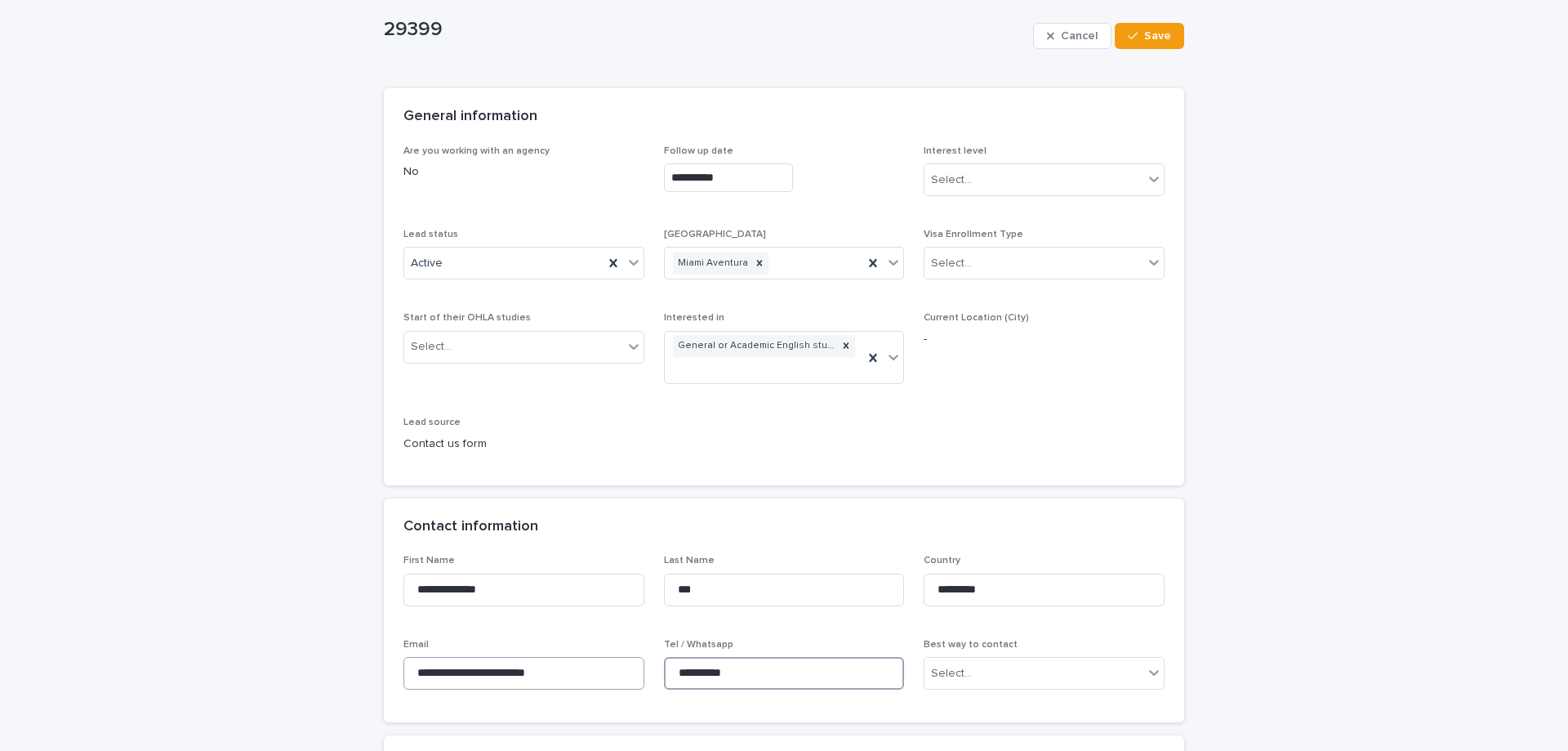
drag, startPoint x: 758, startPoint y: 667, endPoint x: 637, endPoint y: 668, distance: 121.0
click at [637, 668] on div "**********" at bounding box center [784, 629] width 761 height 148
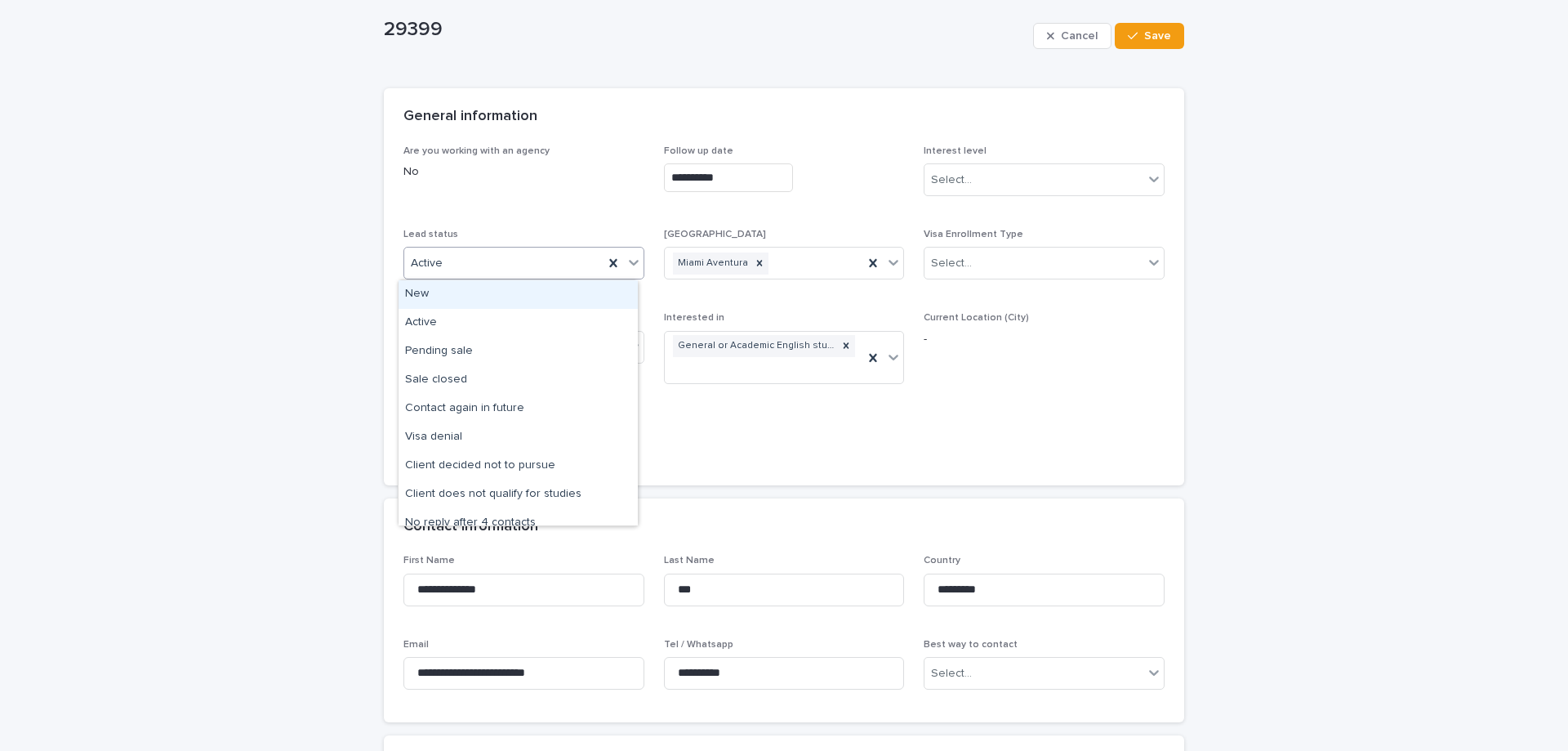
click at [441, 253] on div "Active" at bounding box center [503, 263] width 200 height 27
click at [565, 467] on div "Client decided not to pursue" at bounding box center [517, 466] width 239 height 28
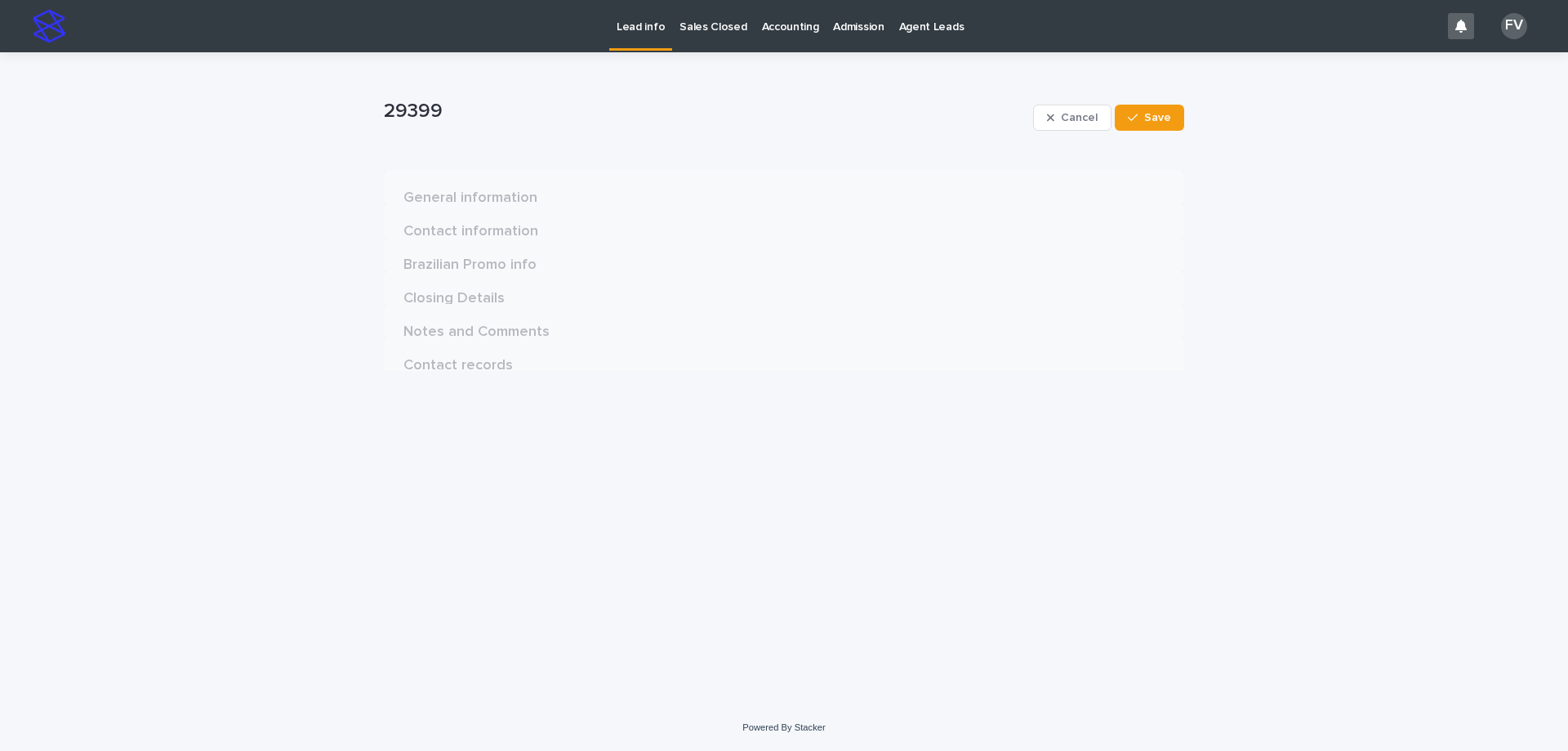
scroll to position [0, 0]
click at [1161, 115] on span "Save" at bounding box center [1157, 117] width 27 height 11
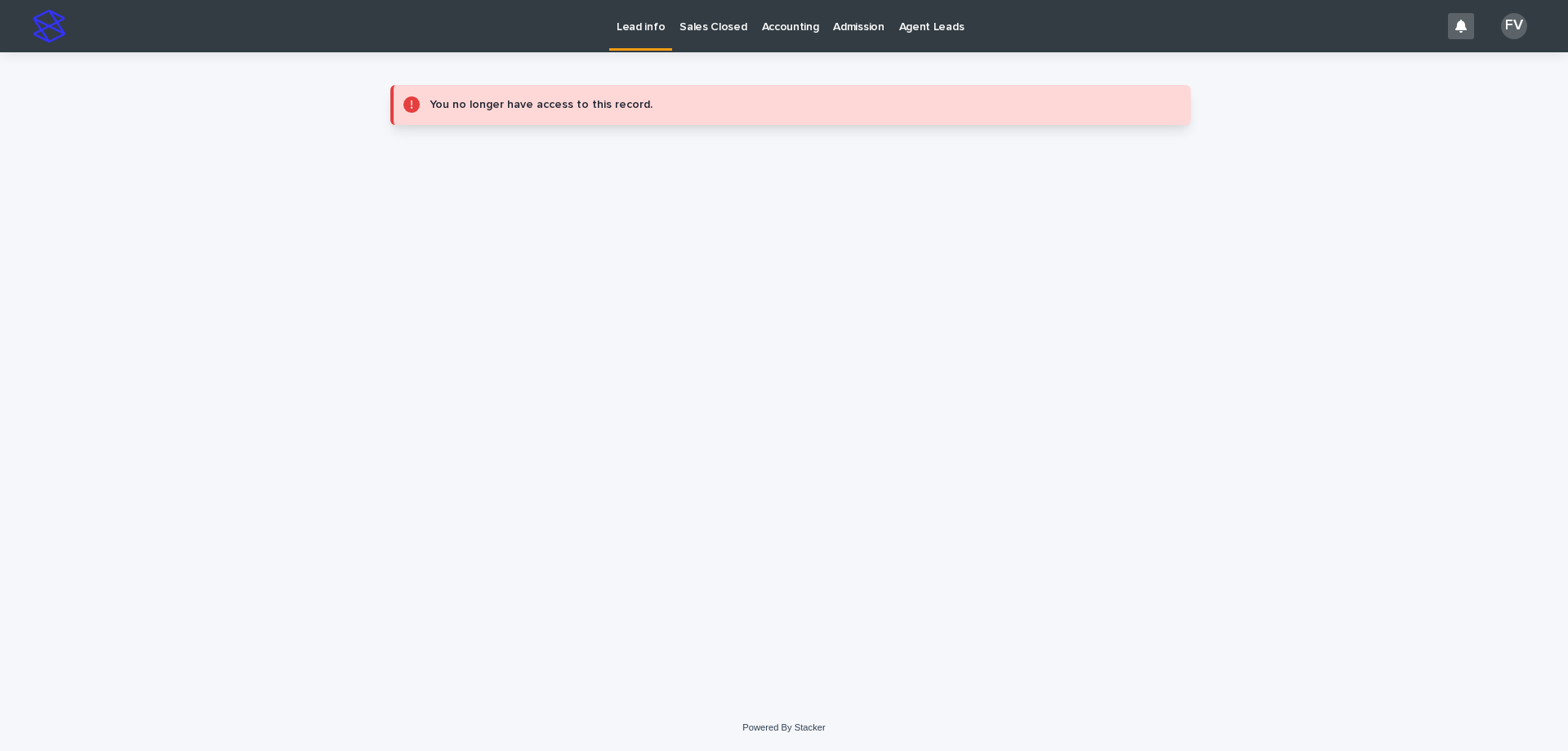
click at [625, 28] on p "Lead info" at bounding box center [640, 17] width 48 height 35
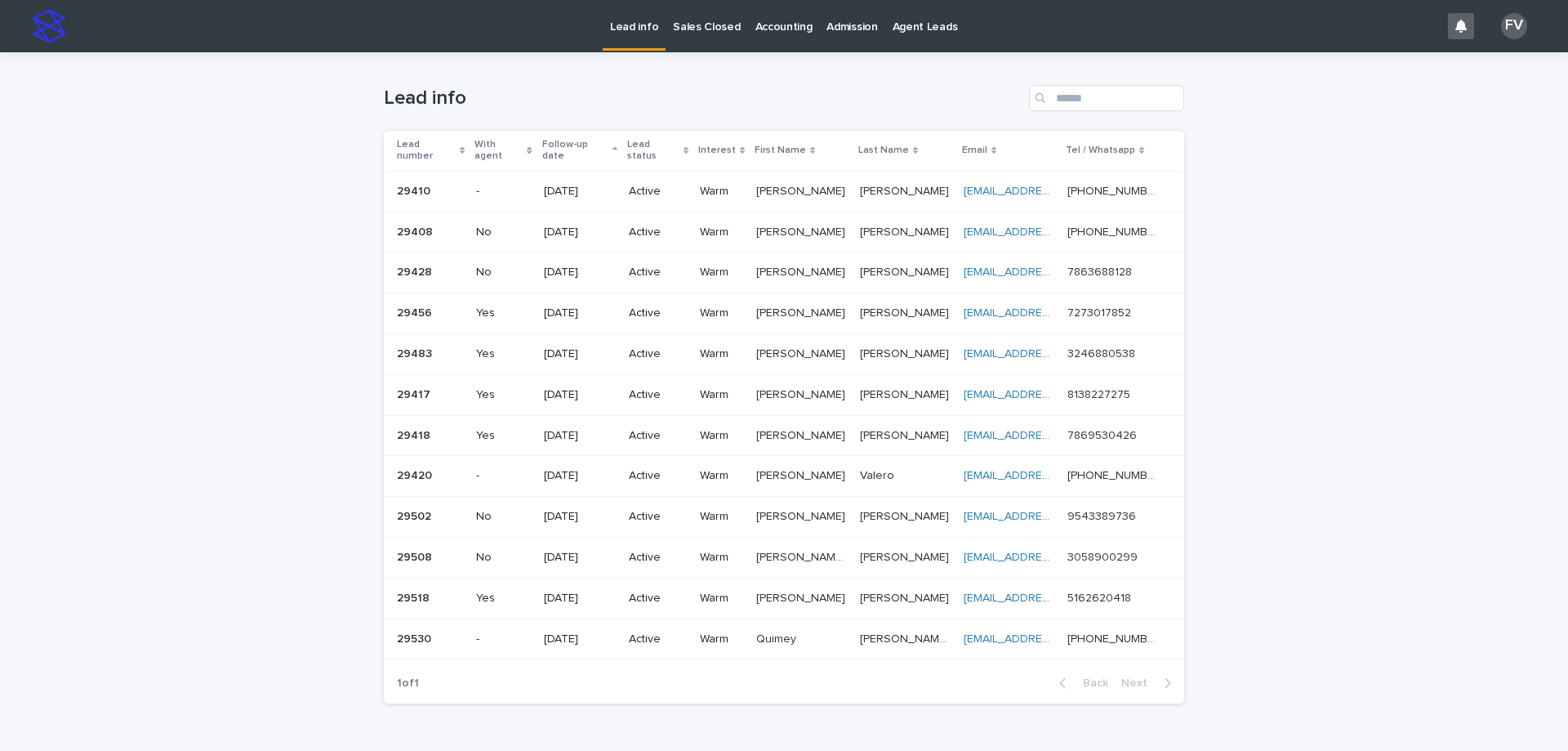
click at [785, 183] on p "[PERSON_NAME]" at bounding box center [802, 189] width 92 height 17
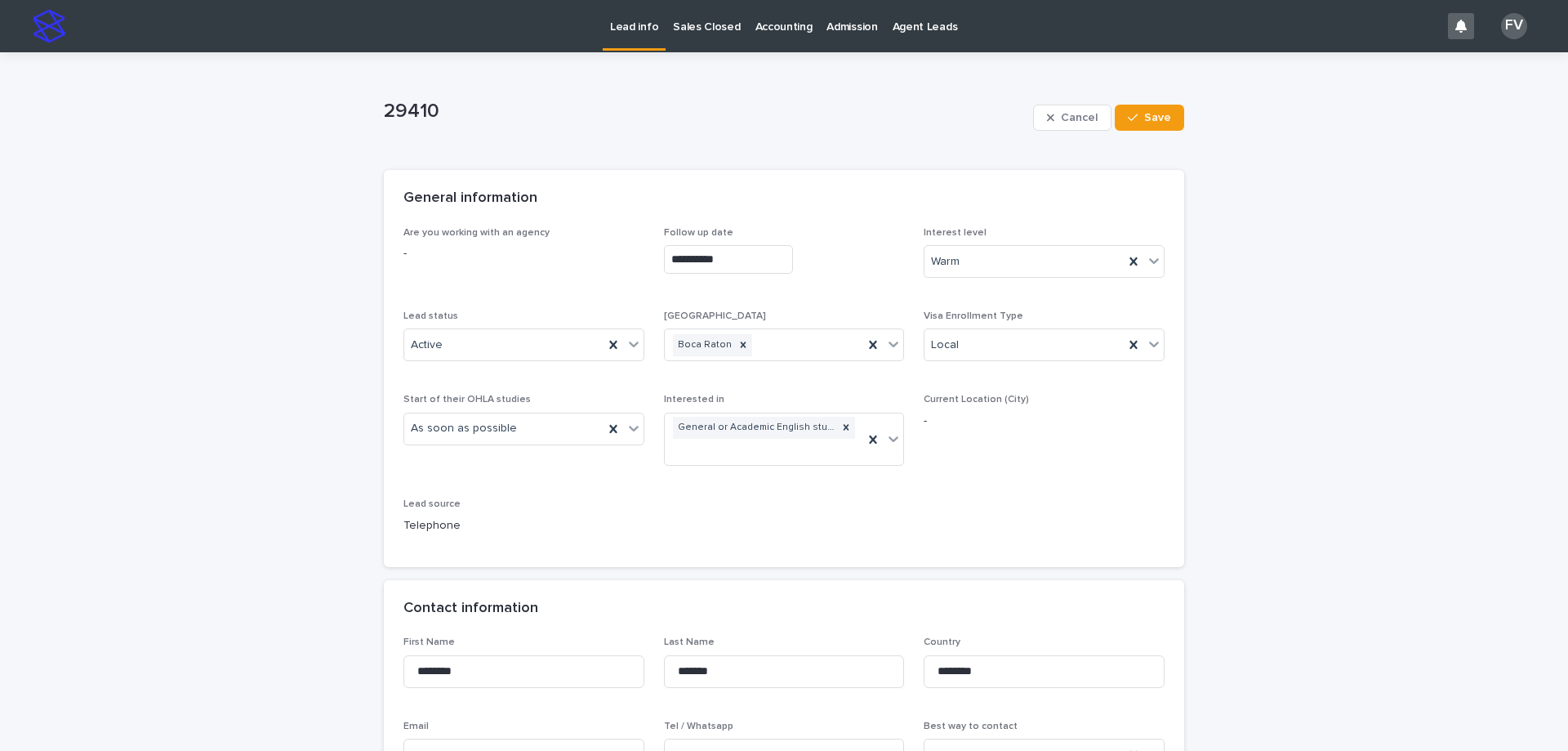
scroll to position [82, 0]
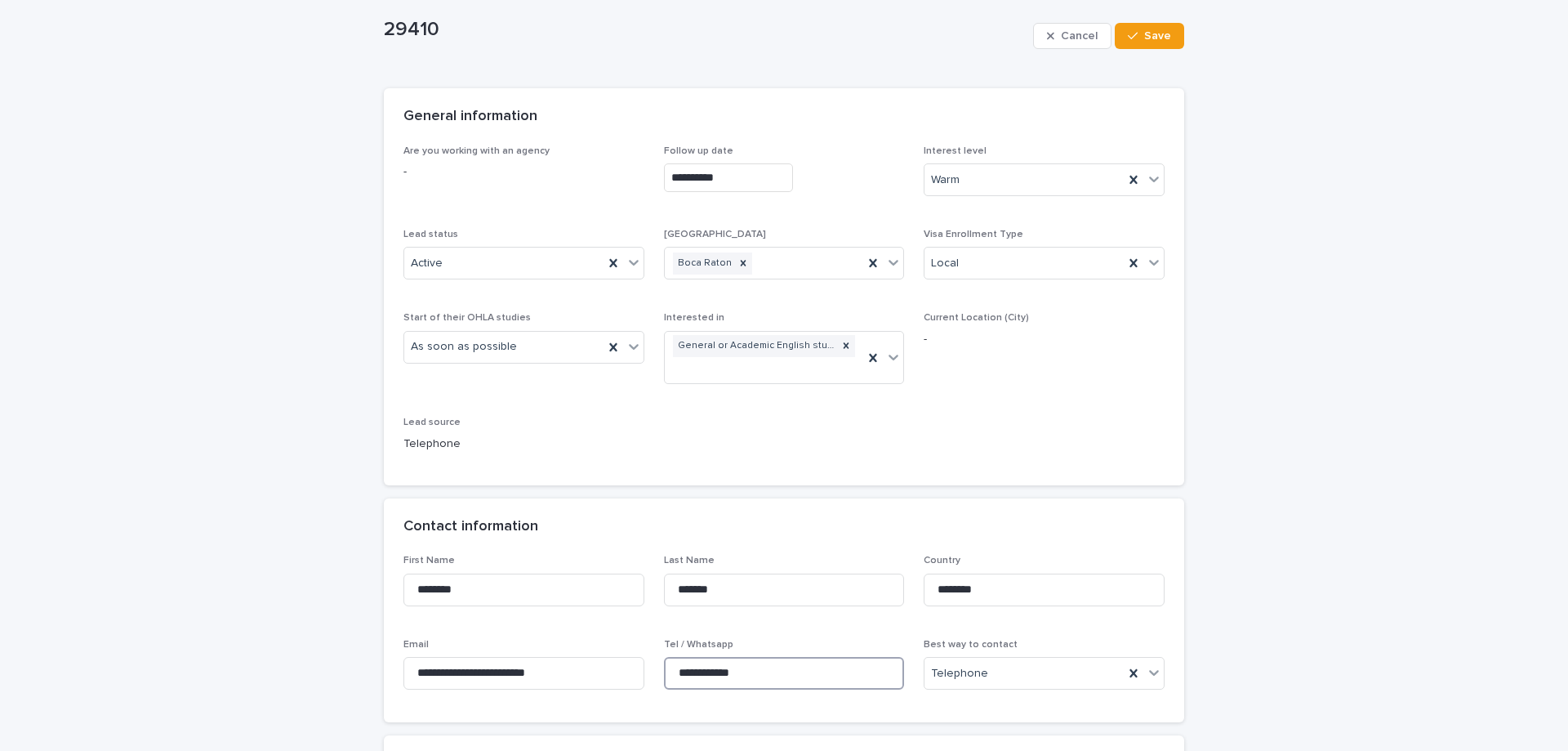
drag, startPoint x: 760, startPoint y: 677, endPoint x: 702, endPoint y: 682, distance: 58.2
click at [670, 668] on input "**********" at bounding box center [784, 673] width 241 height 33
